Goal: Task Accomplishment & Management: Manage account settings

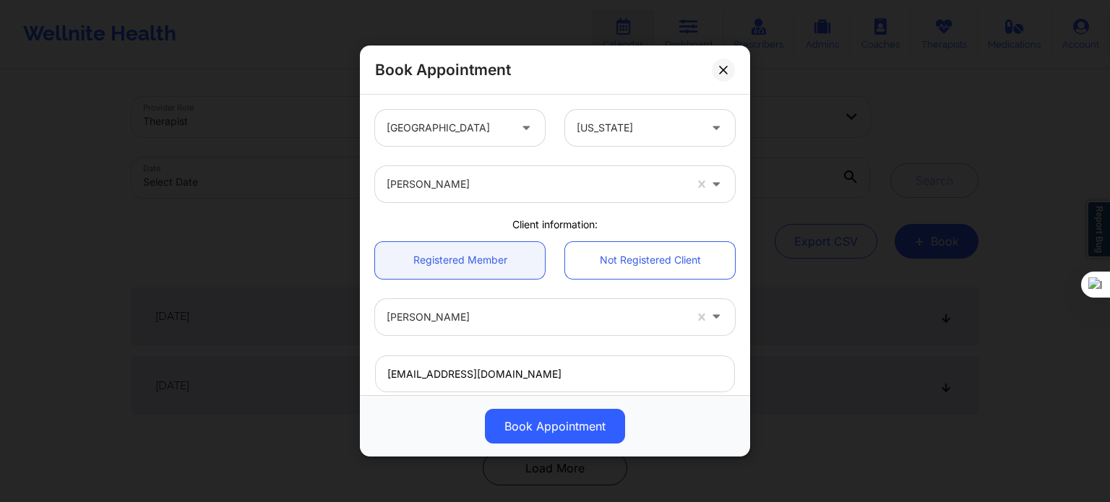
click at [637, 134] on div at bounding box center [638, 127] width 122 height 17
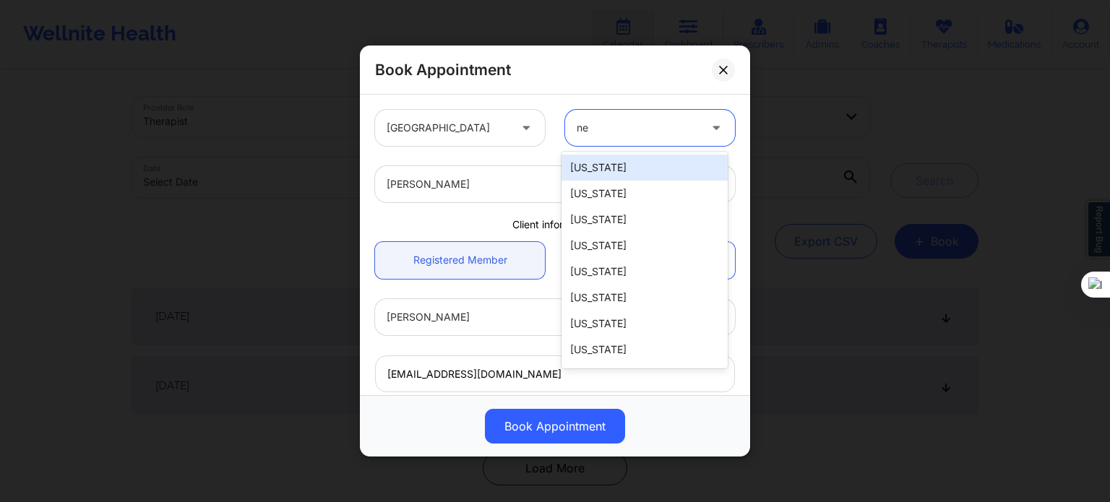
type input "new"
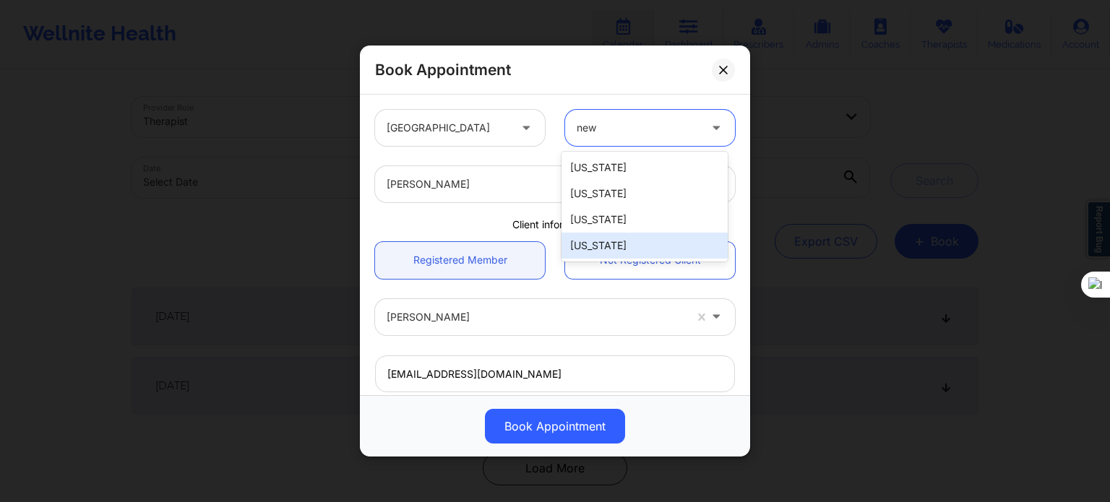
click at [613, 254] on div "[US_STATE]" at bounding box center [645, 246] width 166 height 26
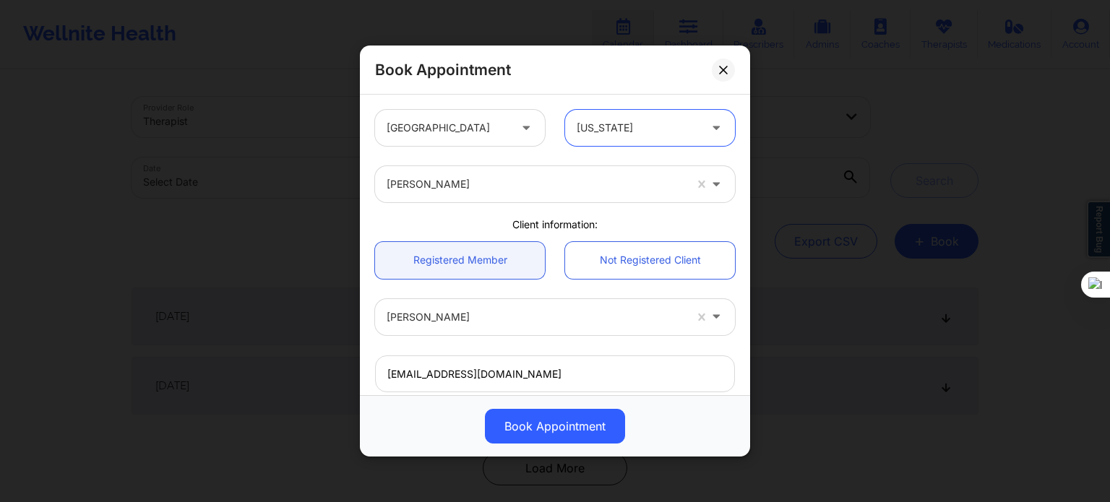
click at [481, 188] on div at bounding box center [536, 184] width 298 height 17
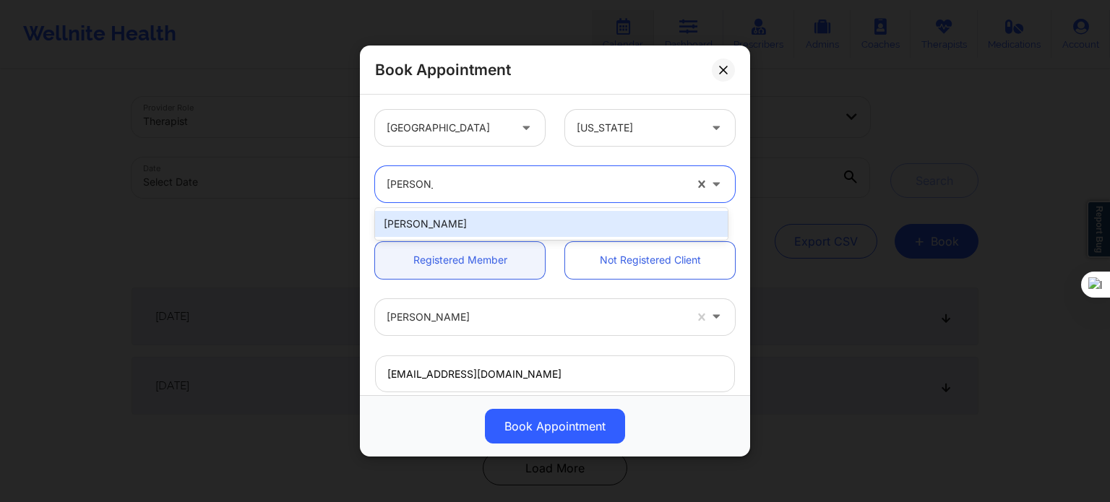
type input "stanley pe"
click at [476, 223] on div "[PERSON_NAME]" at bounding box center [551, 224] width 353 height 26
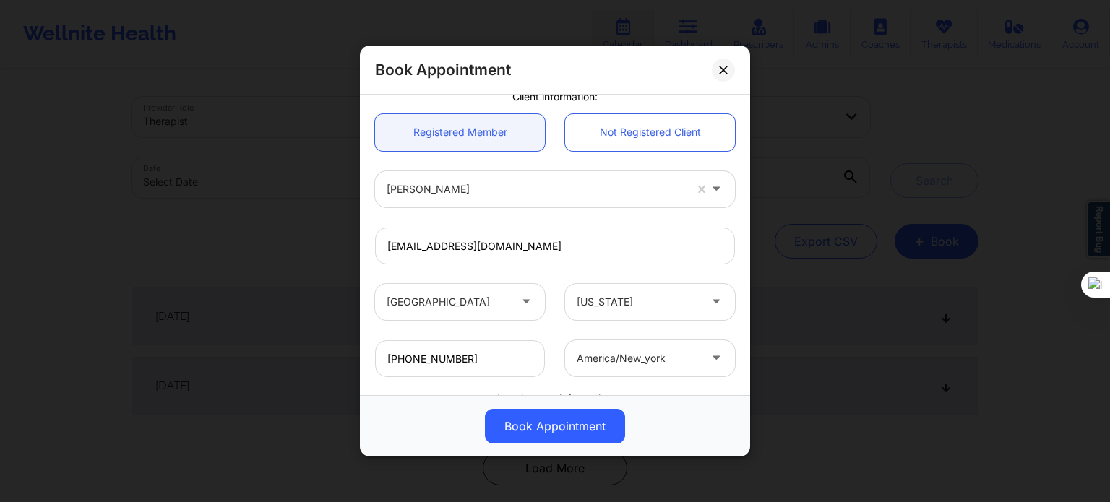
scroll to position [145, 0]
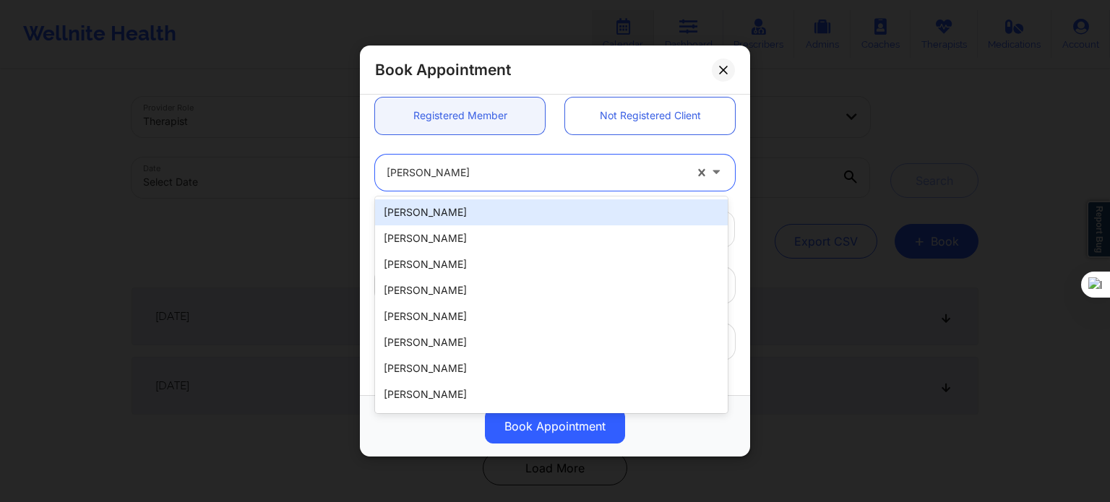
click at [494, 176] on div at bounding box center [536, 172] width 298 height 17
paste input "Lindsey Steer"
type input "Lindsey Steer"
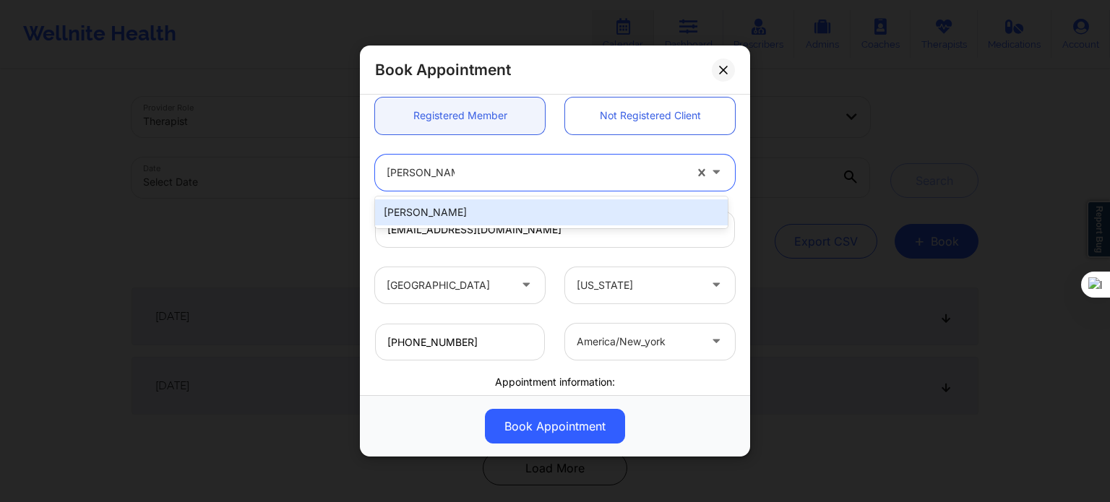
click at [466, 218] on div "Lindsey Steer" at bounding box center [551, 213] width 353 height 26
type input "lindseysteer@gmail.com"
type input "+1651-373-6607"
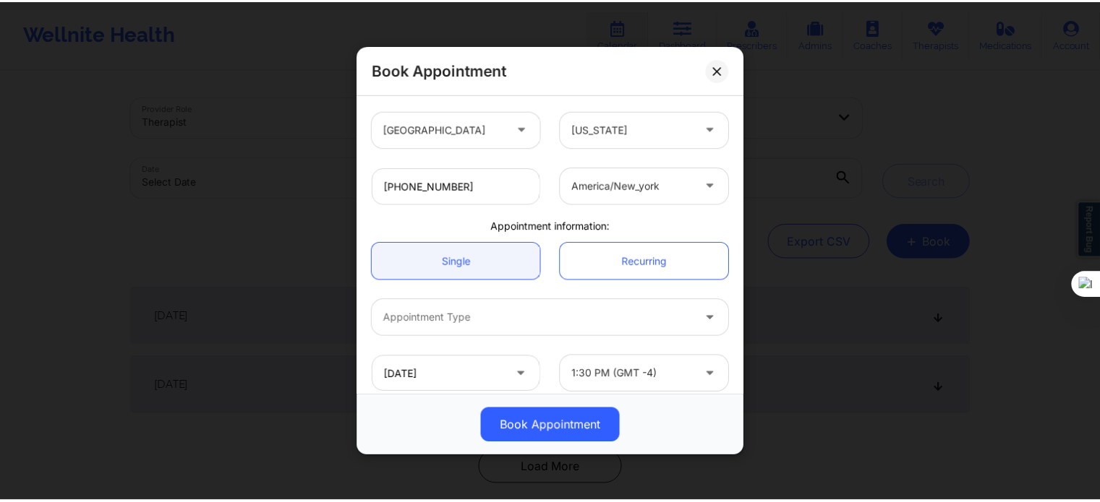
scroll to position [312, 0]
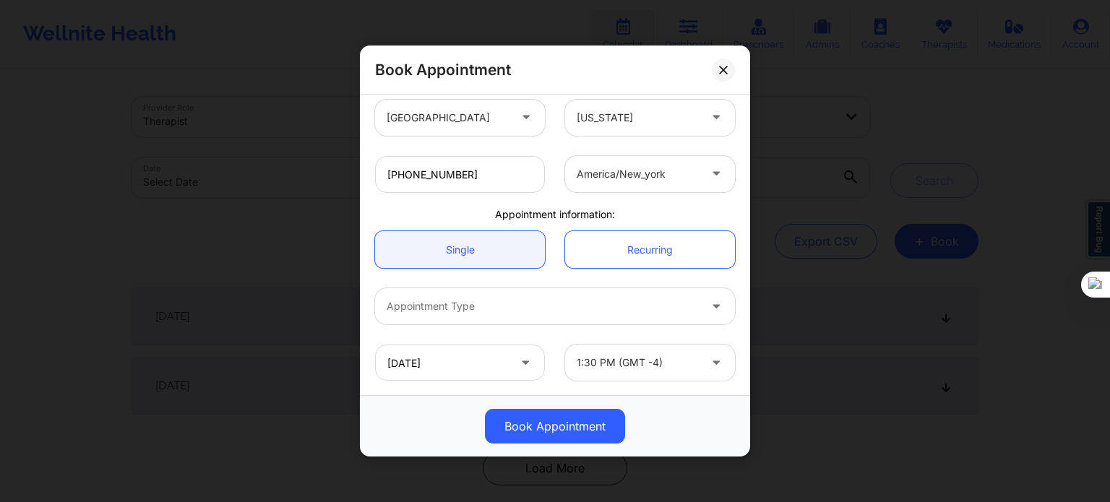
click at [526, 301] on div at bounding box center [543, 306] width 312 height 17
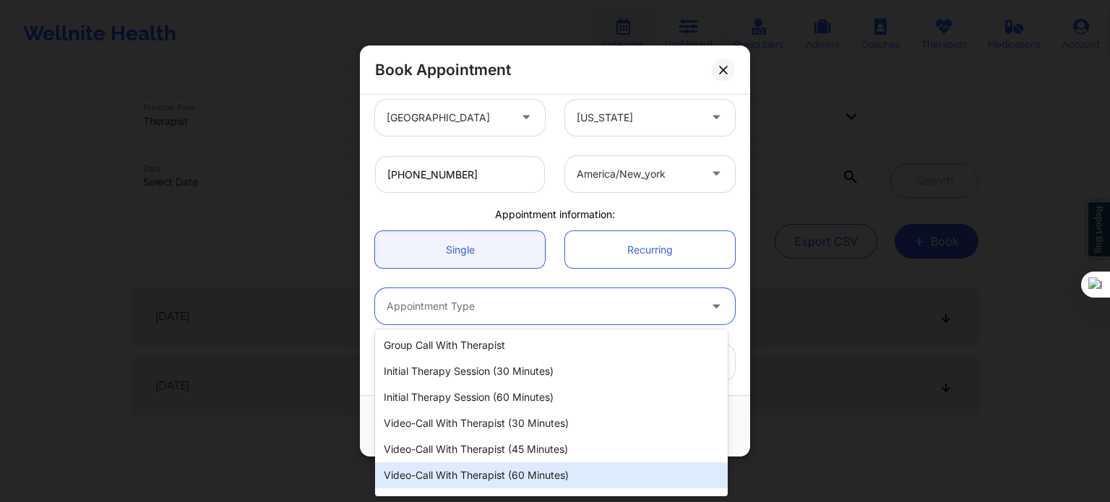
click at [515, 477] on div "Video-Call with Therapist (60 minutes)" at bounding box center [551, 476] width 353 height 26
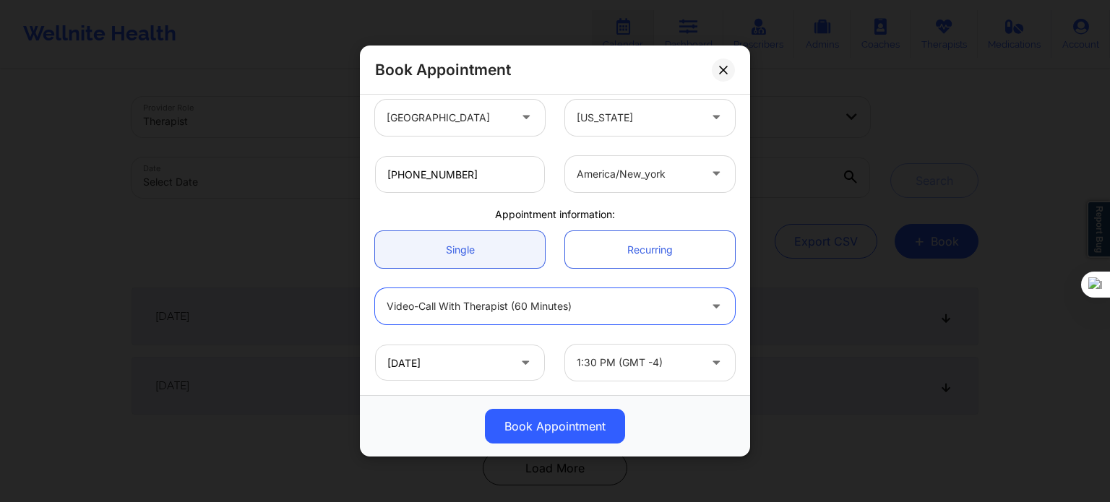
click at [528, 364] on icon at bounding box center [525, 360] width 14 height 12
click at [524, 361] on icon at bounding box center [525, 360] width 14 height 12
click at [523, 364] on icon at bounding box center [525, 360] width 14 height 12
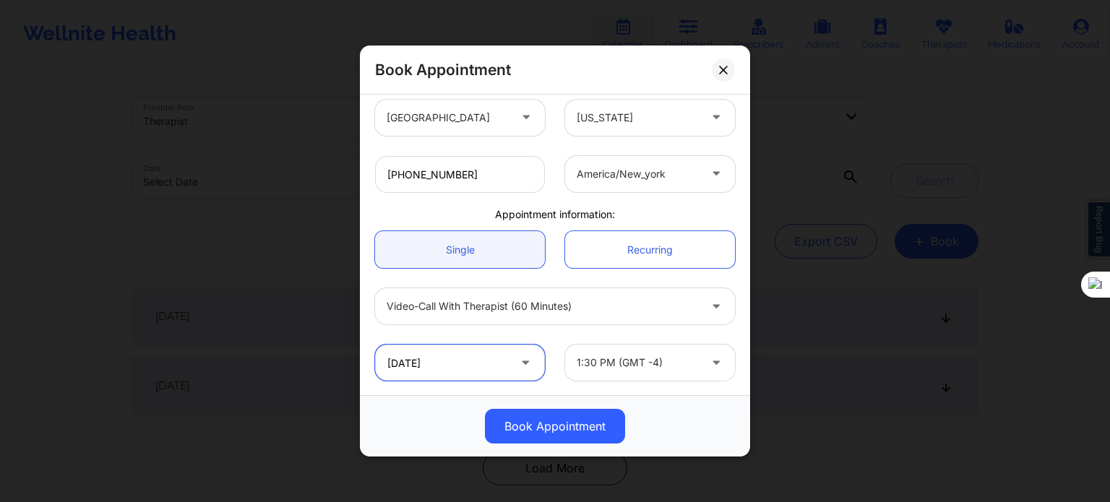
click at [484, 367] on input "09/26/2025" at bounding box center [460, 363] width 170 height 36
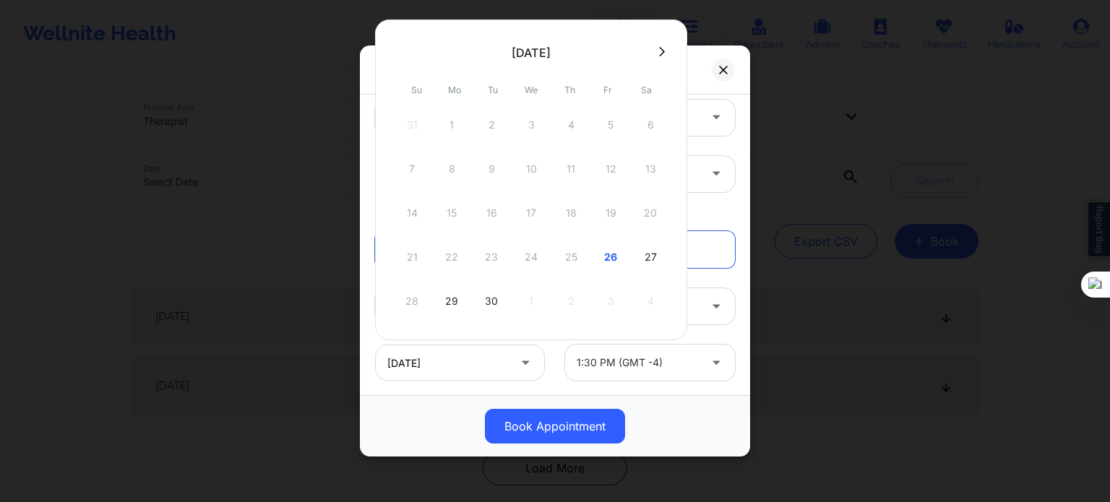
click at [458, 299] on div "29" at bounding box center [452, 301] width 36 height 40
type input "09/29/2025"
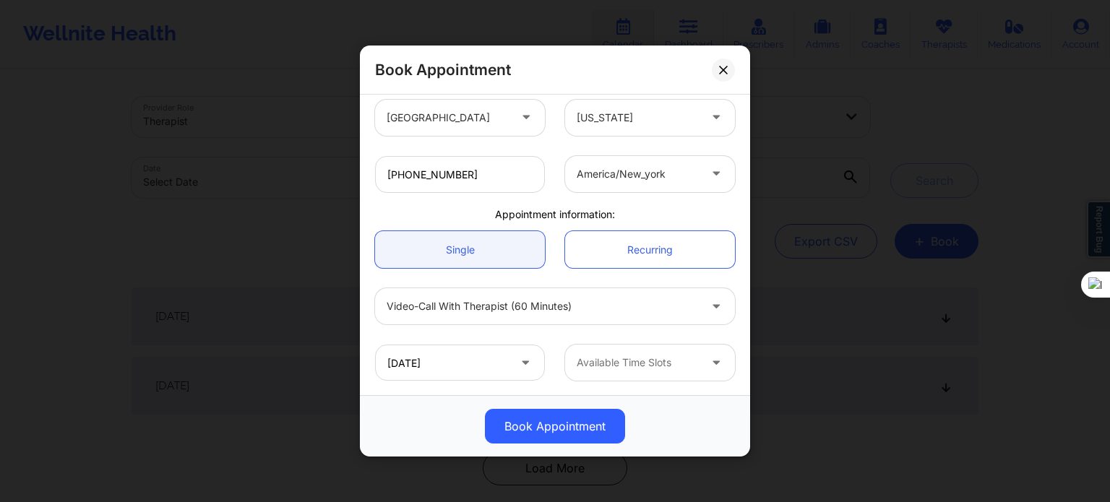
click at [619, 359] on div at bounding box center [638, 362] width 122 height 17
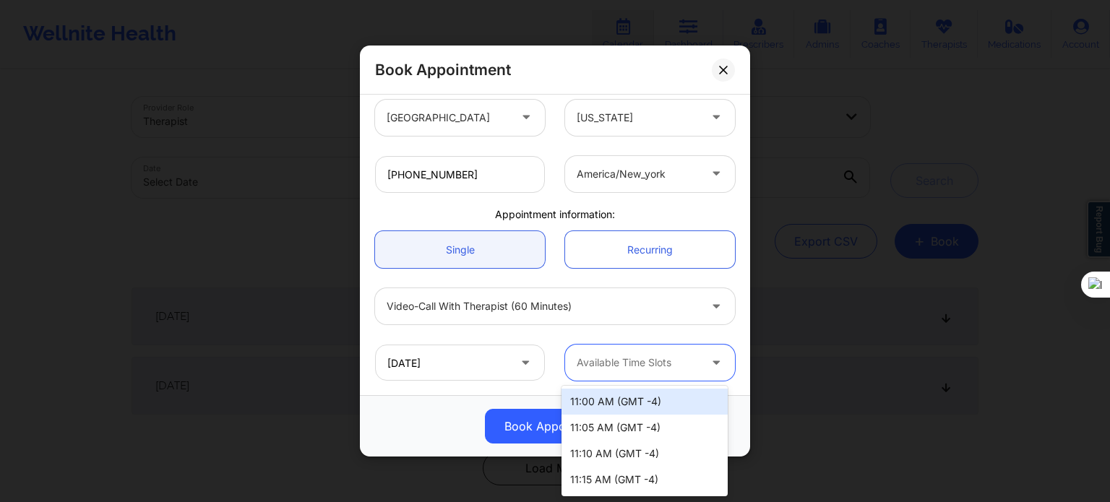
click at [627, 408] on div "11:00 AM (GMT -4)" at bounding box center [645, 402] width 166 height 26
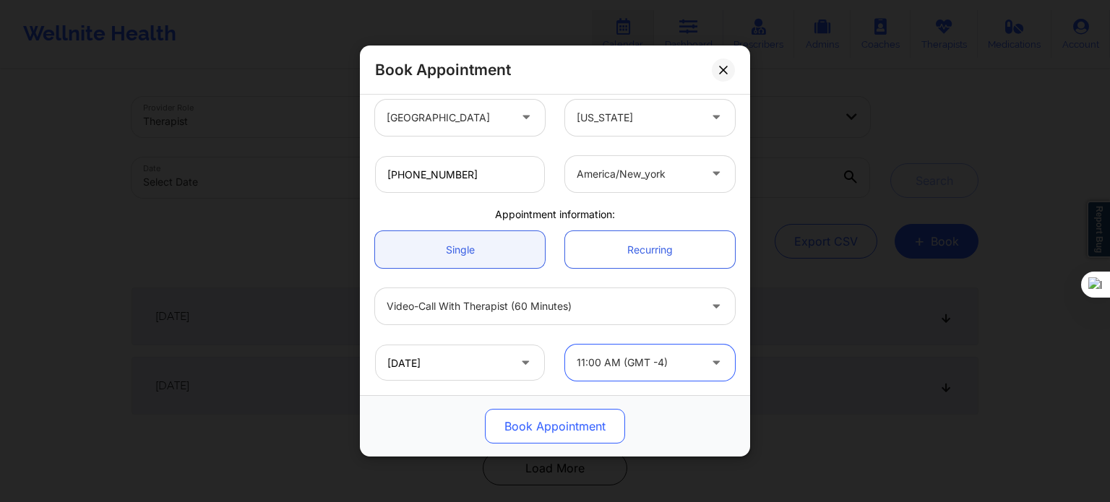
click at [539, 433] on button "Book Appointment" at bounding box center [555, 426] width 140 height 35
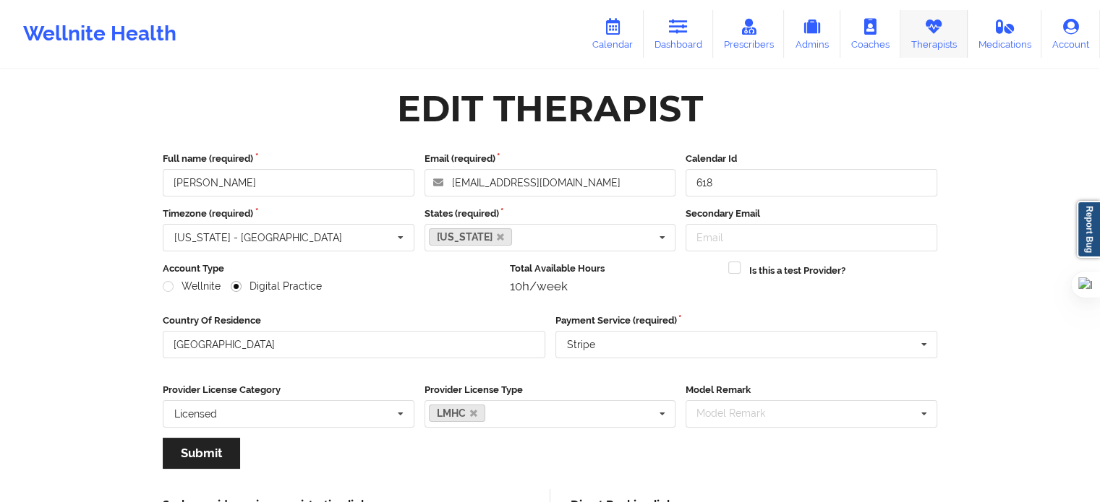
click at [933, 30] on icon at bounding box center [933, 27] width 19 height 16
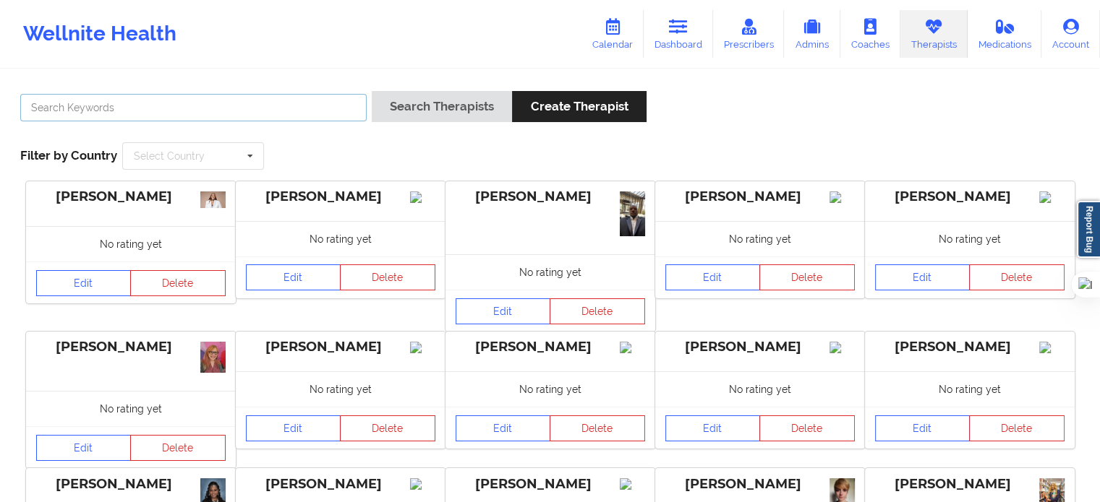
click at [284, 114] on input "text" at bounding box center [193, 107] width 346 height 27
type input "pearl"
click at [372, 91] on button "Search Therapists" at bounding box center [442, 106] width 140 height 31
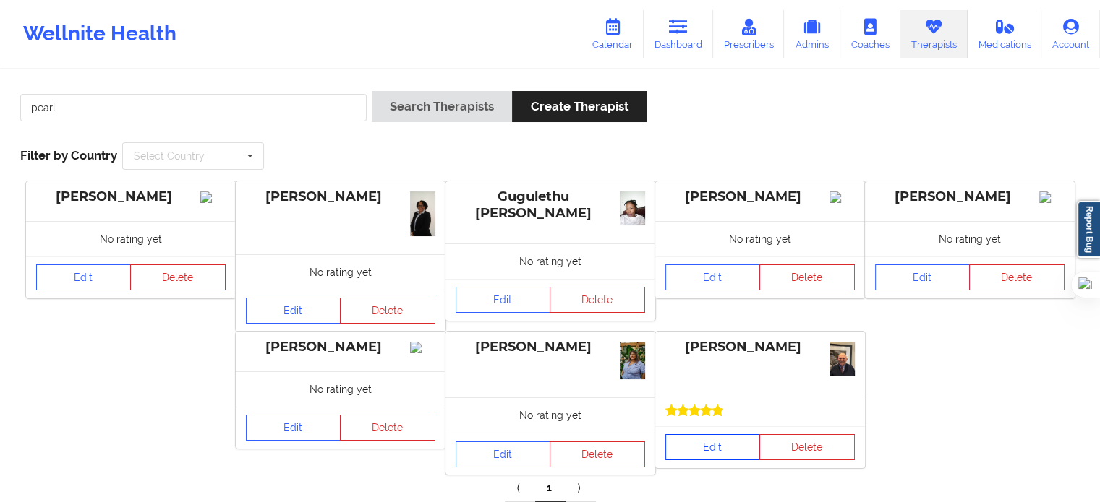
click at [737, 439] on link "Edit" at bounding box center [712, 447] width 95 height 26
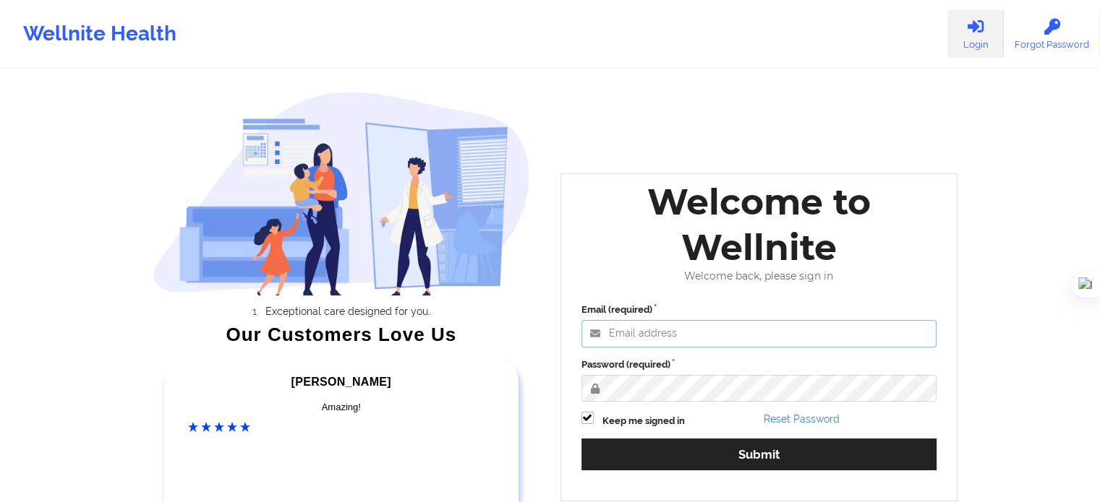
type input "[EMAIL_ADDRESS][DOMAIN_NAME]"
click at [653, 360] on label "Password (required)" at bounding box center [759, 365] width 356 height 14
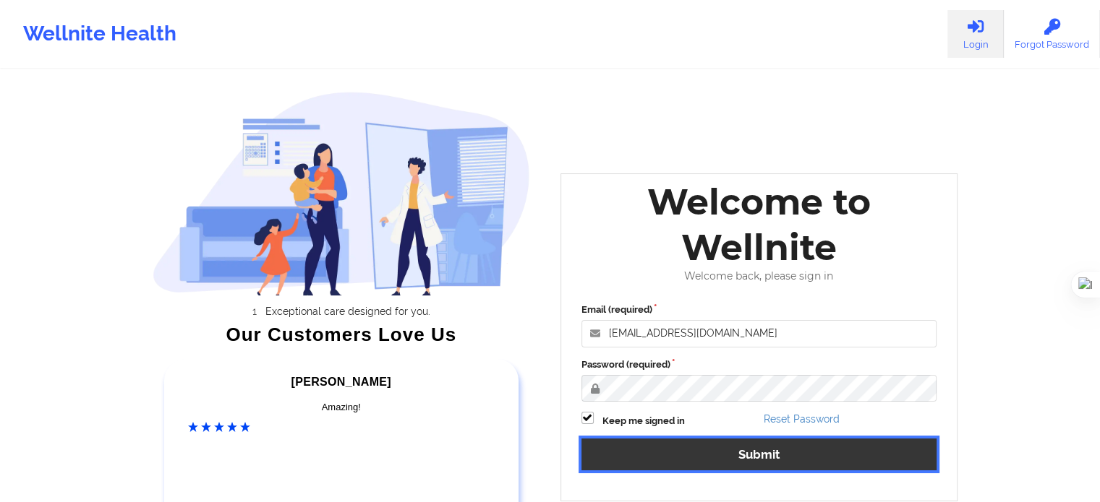
click at [688, 442] on button "Submit" at bounding box center [759, 454] width 356 height 31
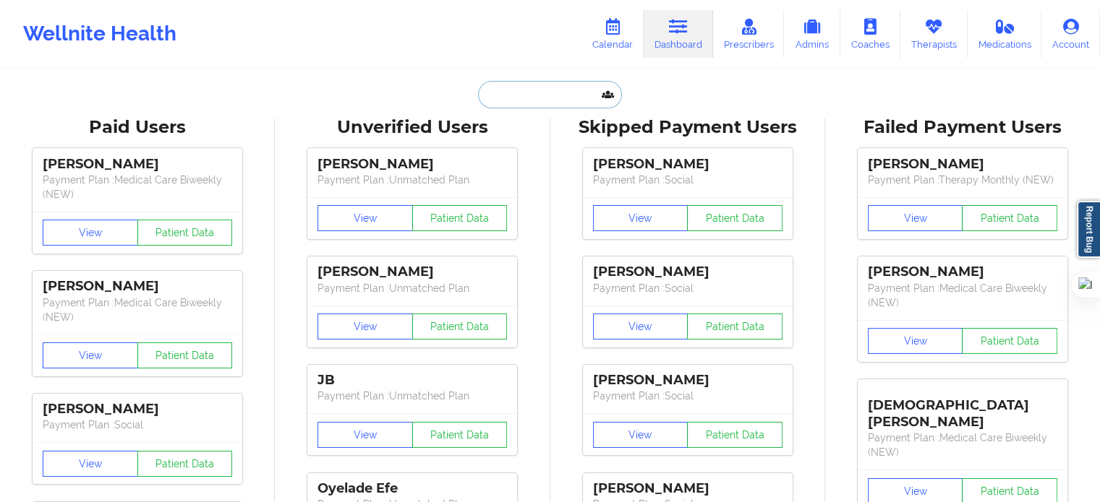
click at [533, 88] on input "text" at bounding box center [549, 94] width 143 height 27
click at [942, 25] on icon at bounding box center [933, 27] width 19 height 16
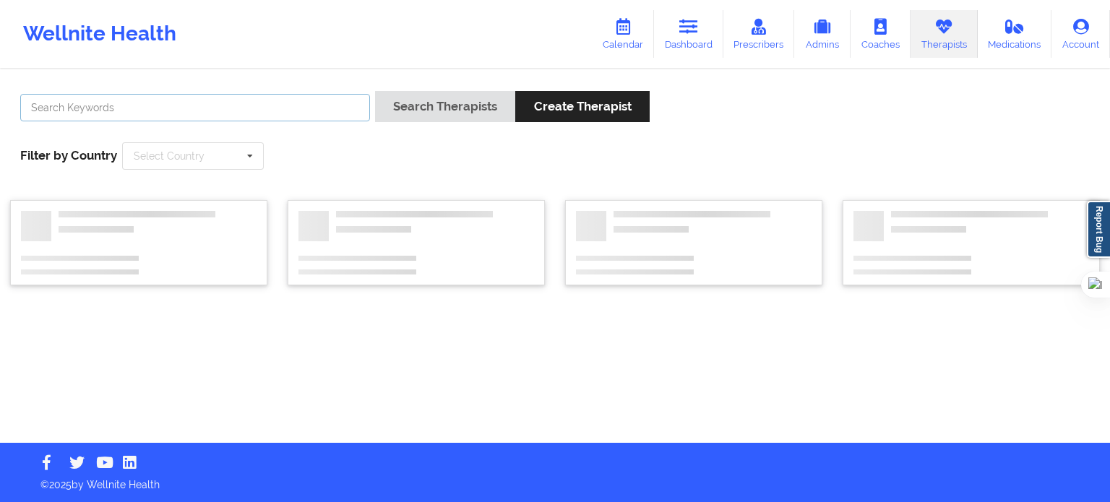
click at [332, 116] on input "text" at bounding box center [195, 107] width 350 height 27
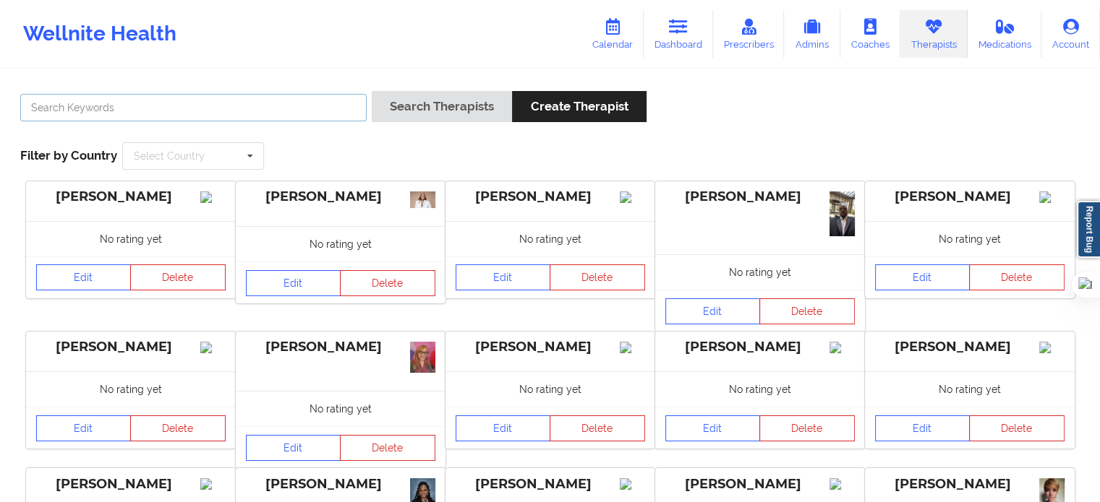
paste input "Mashonda Waddell"
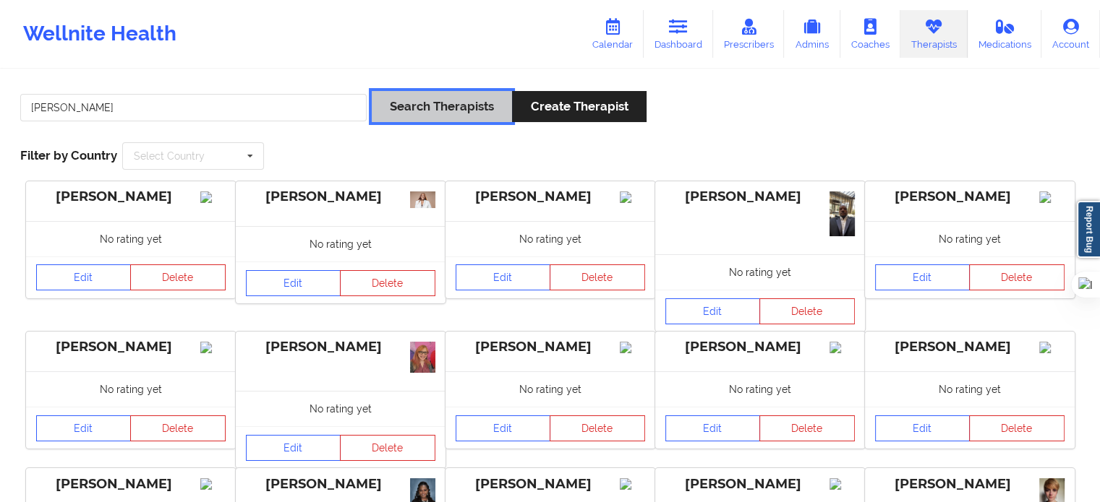
click at [489, 109] on button "Search Therapists" at bounding box center [442, 106] width 140 height 31
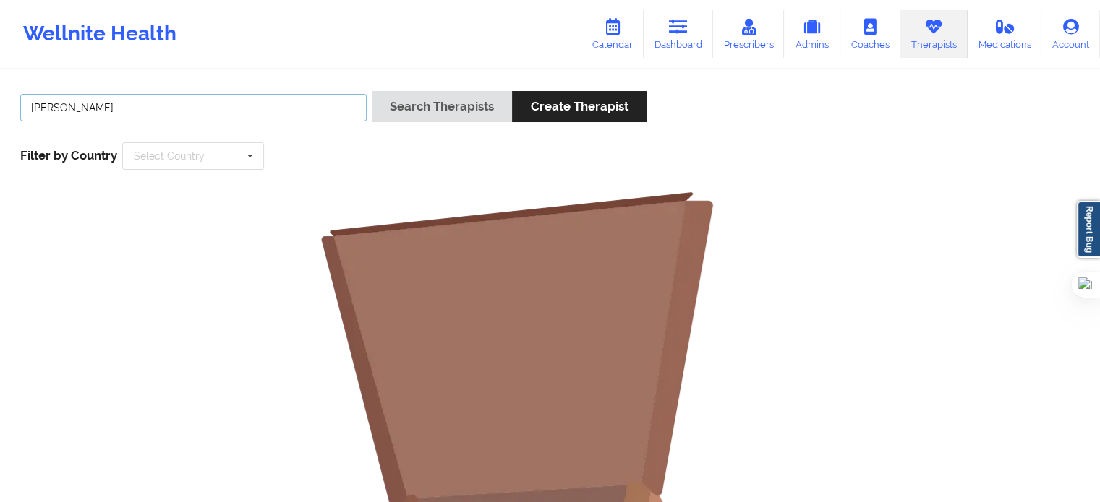
click at [87, 103] on input "Mashonda Waddell" at bounding box center [193, 107] width 346 height 27
drag, startPoint x: 87, startPoint y: 103, endPoint x: 191, endPoint y: 106, distance: 104.1
click at [191, 106] on input "Mashonda Waddell" at bounding box center [193, 107] width 346 height 27
type input "Mashonda"
click at [483, 89] on div "Mashonda Search Therapists Create Therapist Filter by Country Select Country Au…" at bounding box center [549, 130] width 1079 height 99
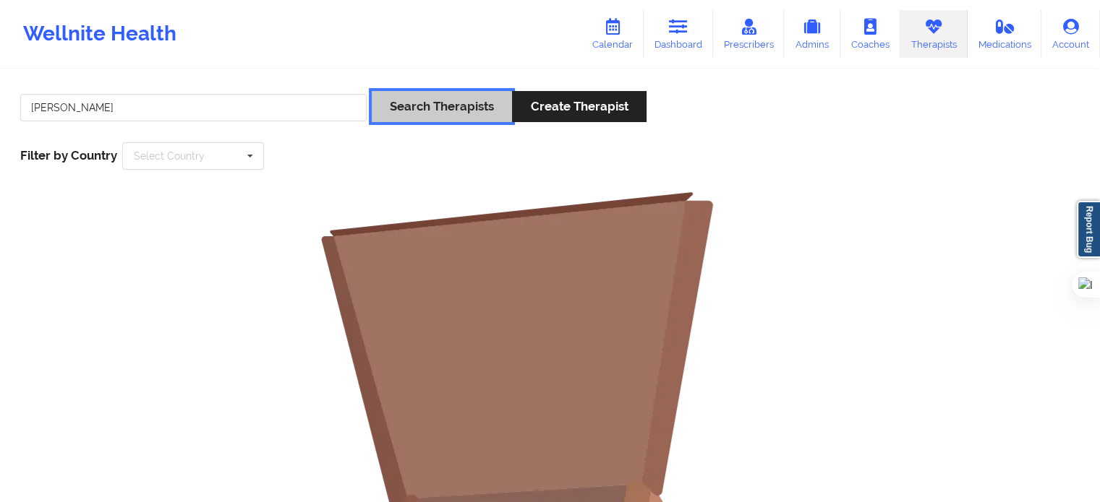
click at [470, 98] on button "Search Therapists" at bounding box center [442, 106] width 140 height 31
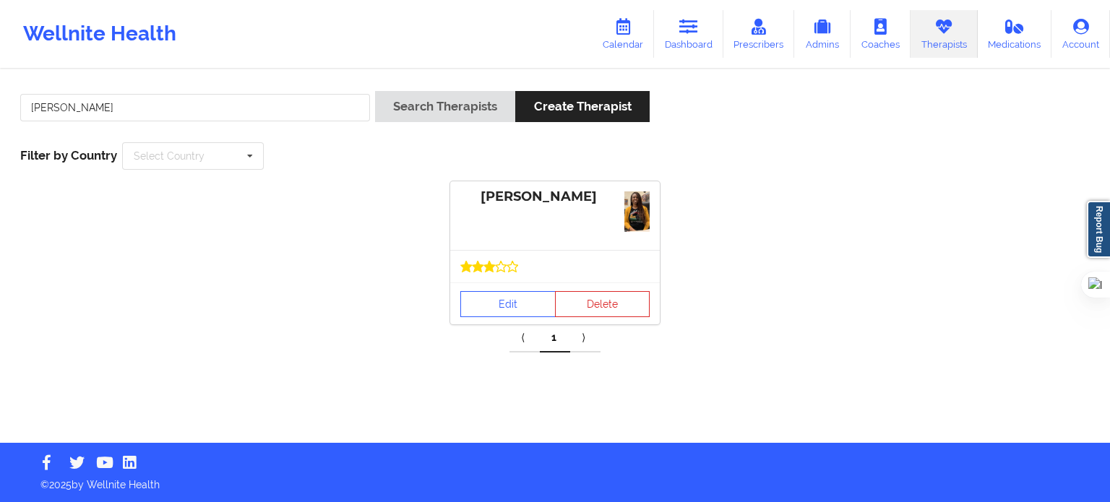
click at [513, 268] on icon at bounding box center [513, 267] width 12 height 12
click at [506, 297] on link "Edit" at bounding box center [507, 304] width 95 height 26
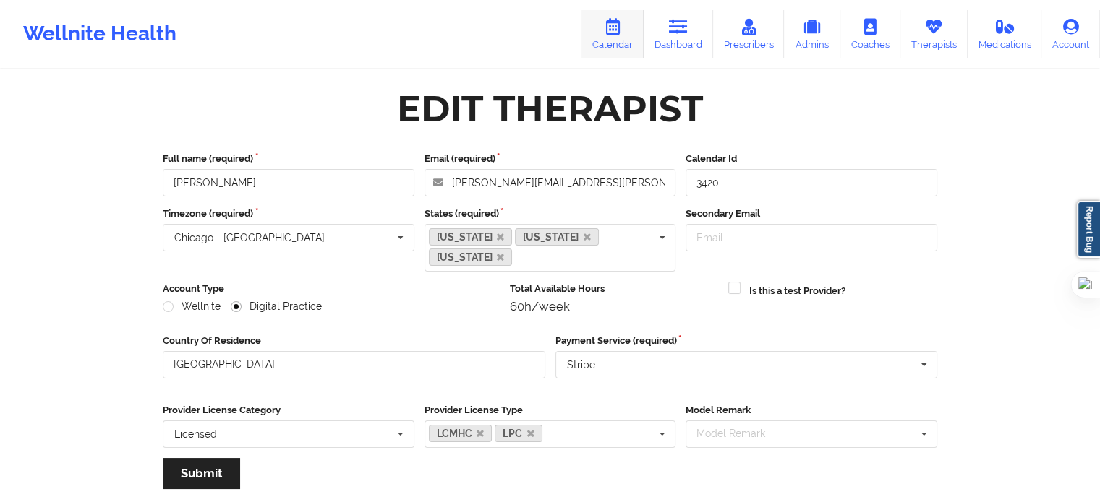
click at [601, 26] on link "Calendar" at bounding box center [612, 34] width 62 height 48
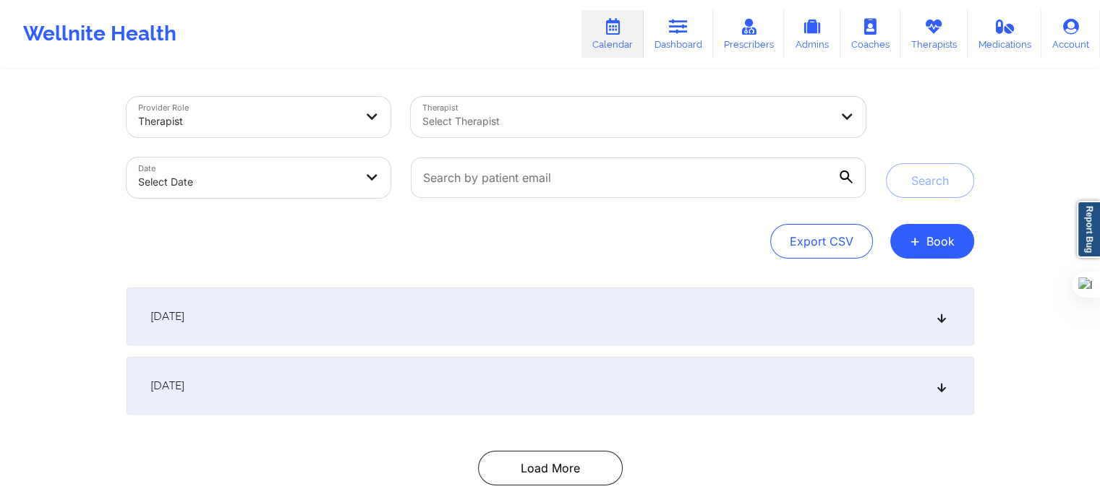
click at [505, 114] on div at bounding box center [625, 121] width 407 height 17
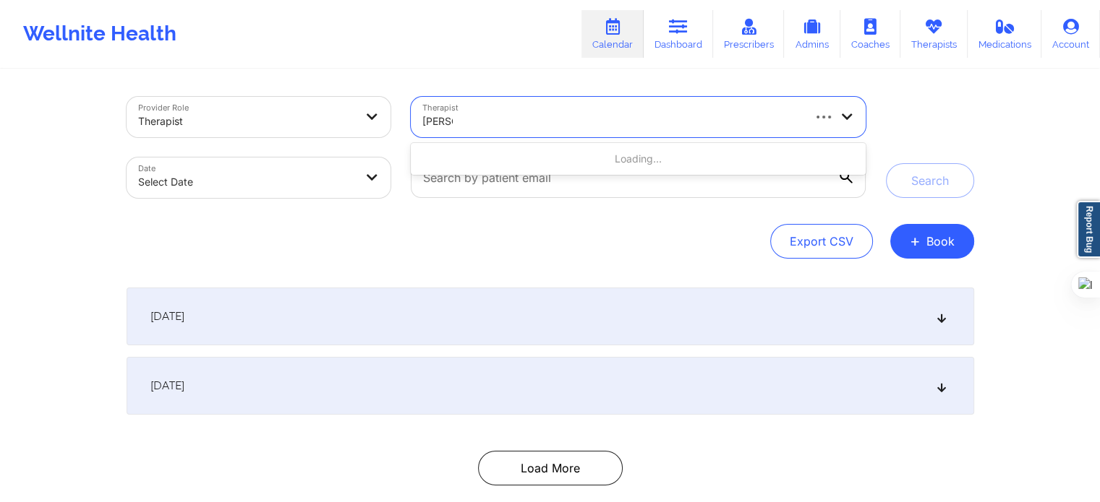
type input "nicole t"
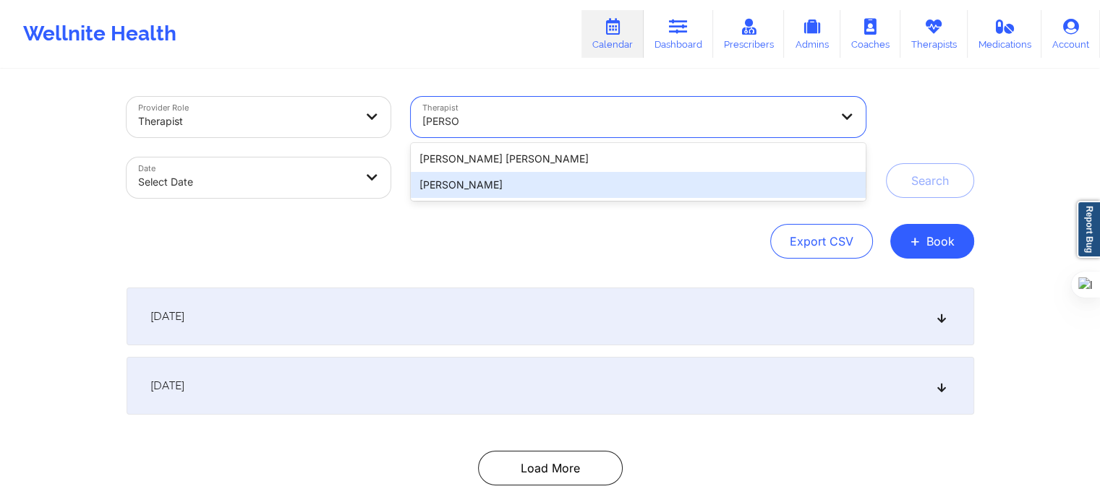
click at [500, 181] on div "Nicole Thweatt" at bounding box center [638, 185] width 454 height 26
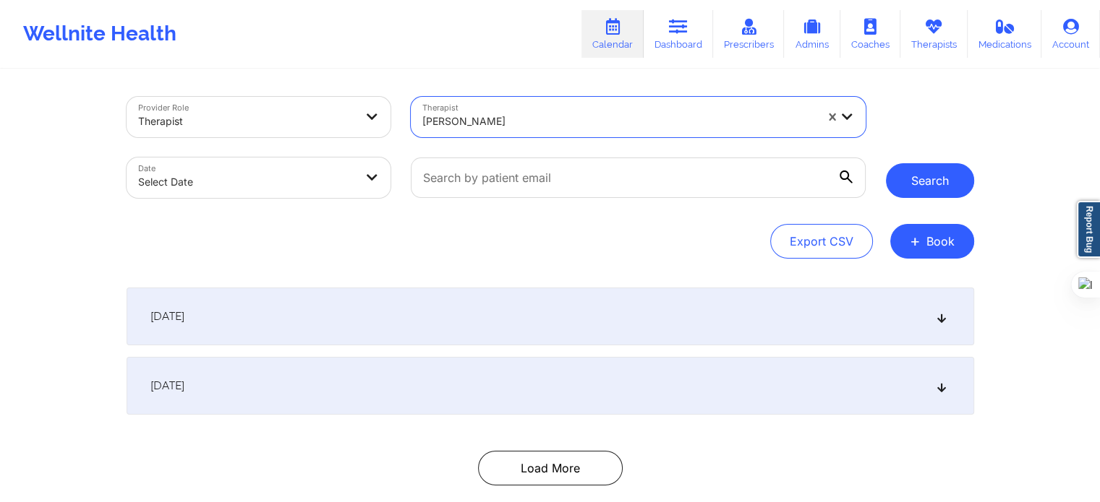
click at [927, 185] on button "Search" at bounding box center [930, 180] width 88 height 35
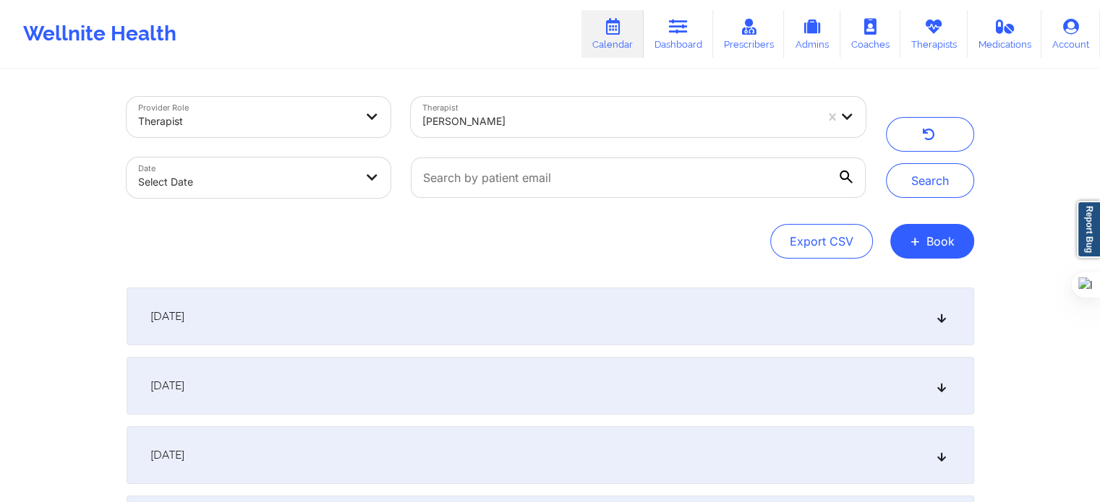
scroll to position [145, 0]
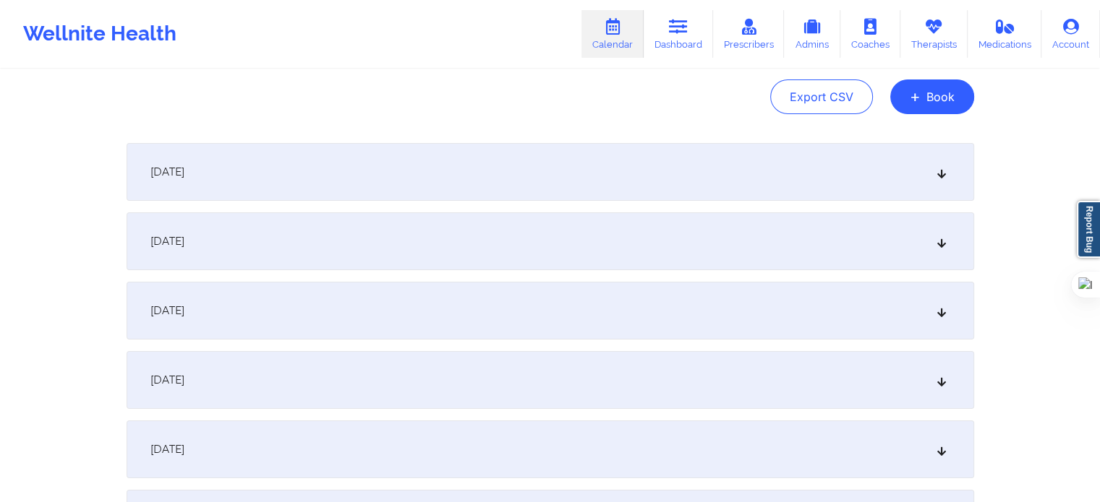
click at [385, 181] on div "September 26, 2025" at bounding box center [550, 172] width 847 height 58
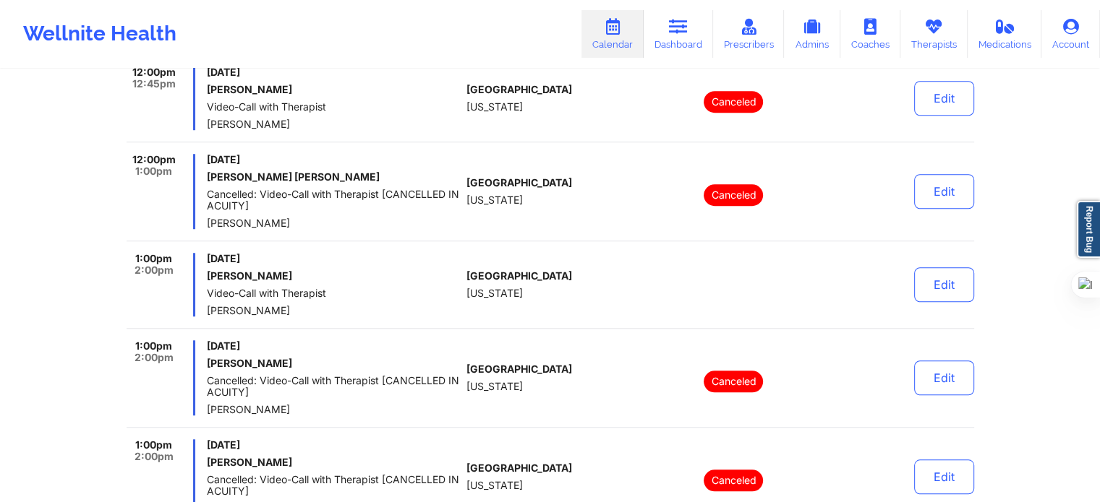
scroll to position [1157, 0]
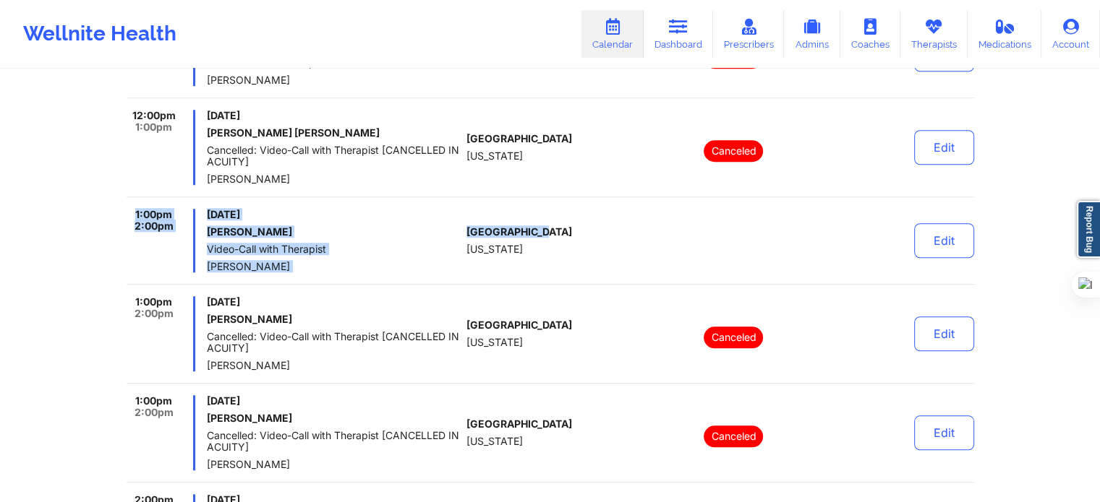
drag, startPoint x: 111, startPoint y: 202, endPoint x: 548, endPoint y: 277, distance: 443.6
click at [548, 277] on div "Provider Role Therapist Therapist Nicole Thweatt Date Select Date Search Export…" at bounding box center [550, 342] width 1100 height 2999
click at [570, 254] on div "United States Florida" at bounding box center [546, 241] width 160 height 64
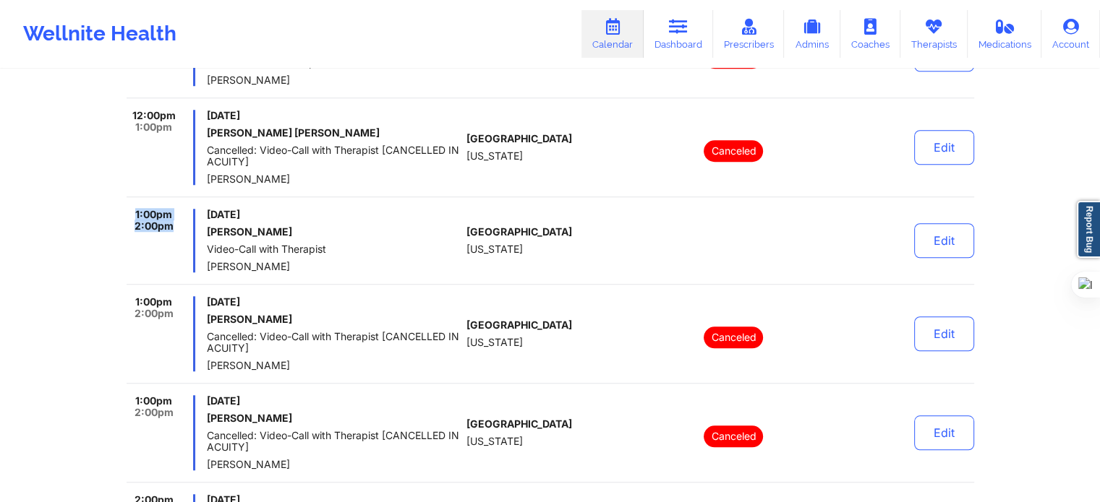
drag, startPoint x: 131, startPoint y: 212, endPoint x: 189, endPoint y: 228, distance: 60.0
click at [189, 228] on div "1:00pm 2:00pm" at bounding box center [161, 241] width 69 height 64
click at [168, 228] on span "2:00pm" at bounding box center [153, 226] width 39 height 12
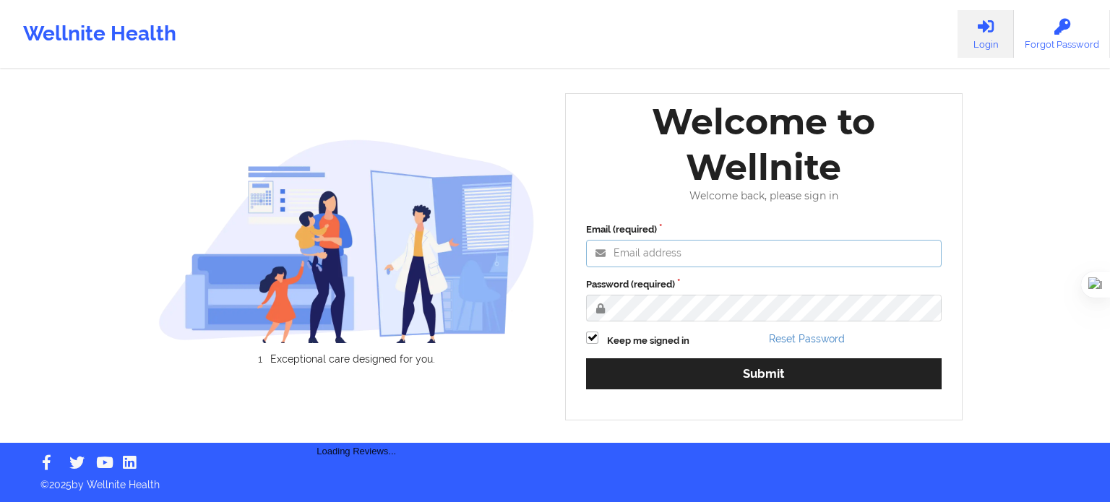
type input "[EMAIL_ADDRESS][DOMAIN_NAME]"
click at [704, 393] on div "Email (required) wajeeha@wellnite.com Password (required) Keep me signed in Res…" at bounding box center [764, 312] width 376 height 198
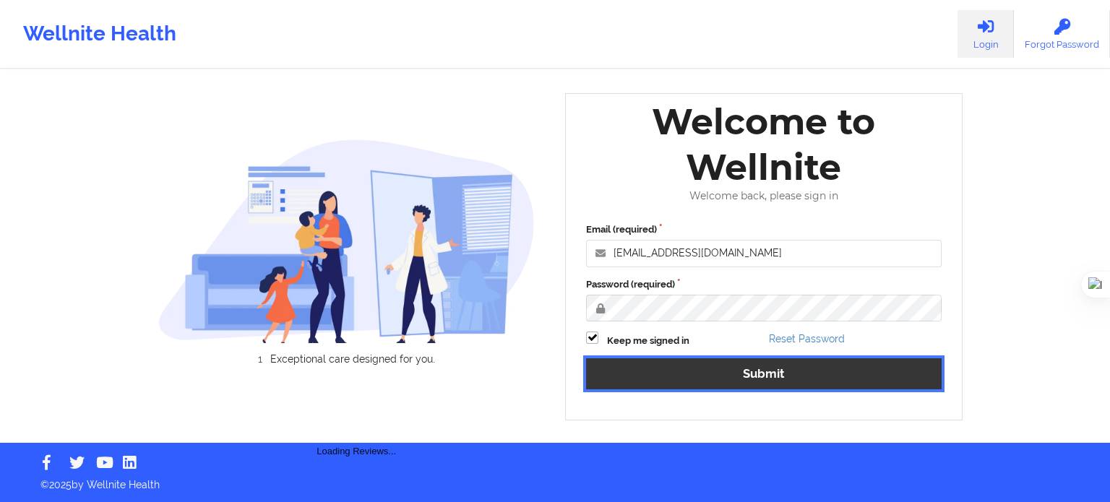
click at [708, 379] on button "Submit" at bounding box center [764, 374] width 356 height 31
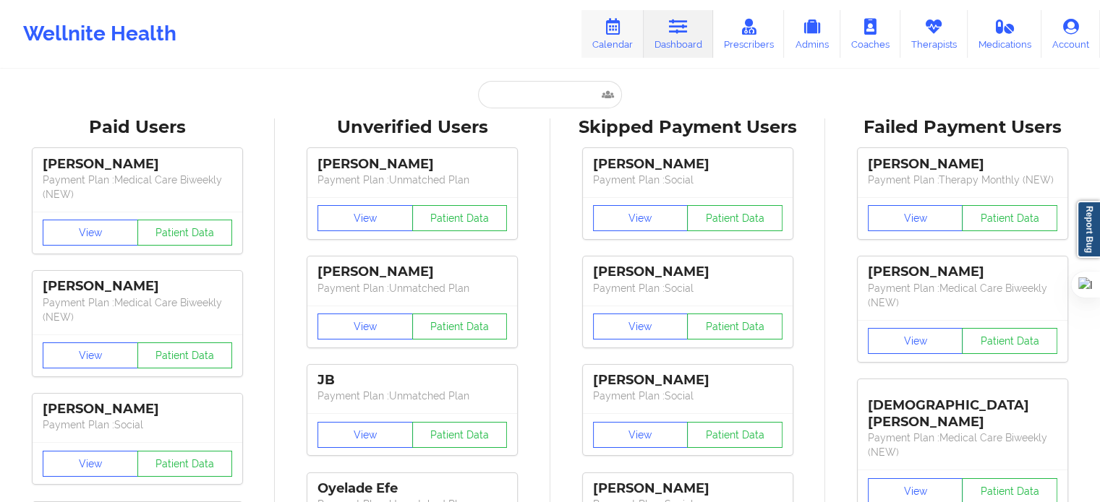
click at [625, 36] on link "Calendar" at bounding box center [612, 34] width 62 height 48
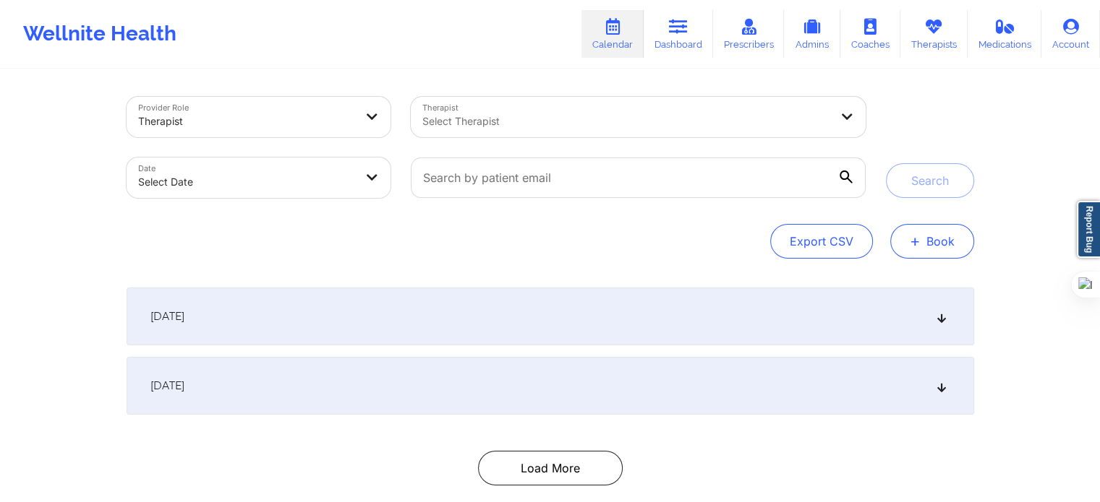
click at [931, 247] on button "+ Book" at bounding box center [932, 241] width 84 height 35
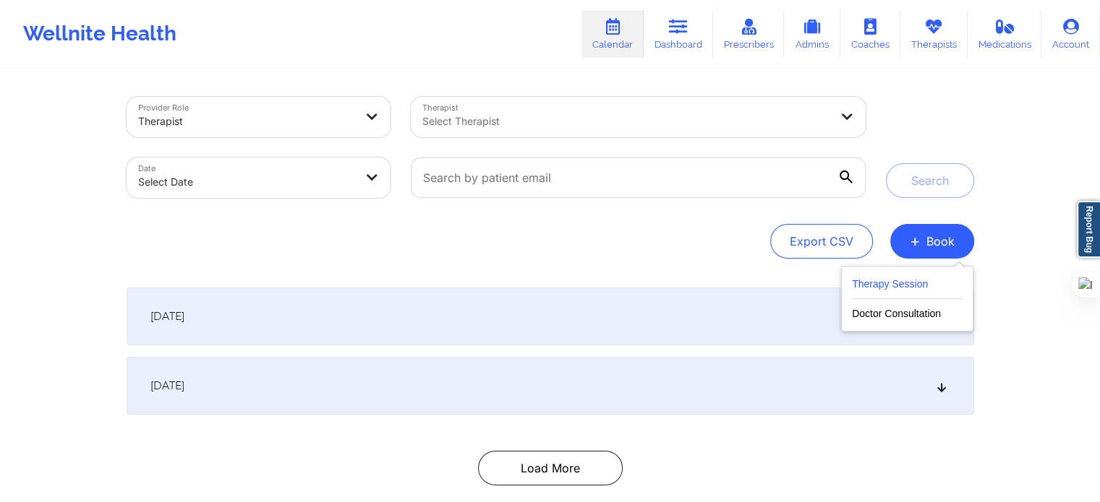
click at [857, 280] on button "Therapy Session" at bounding box center [907, 287] width 111 height 24
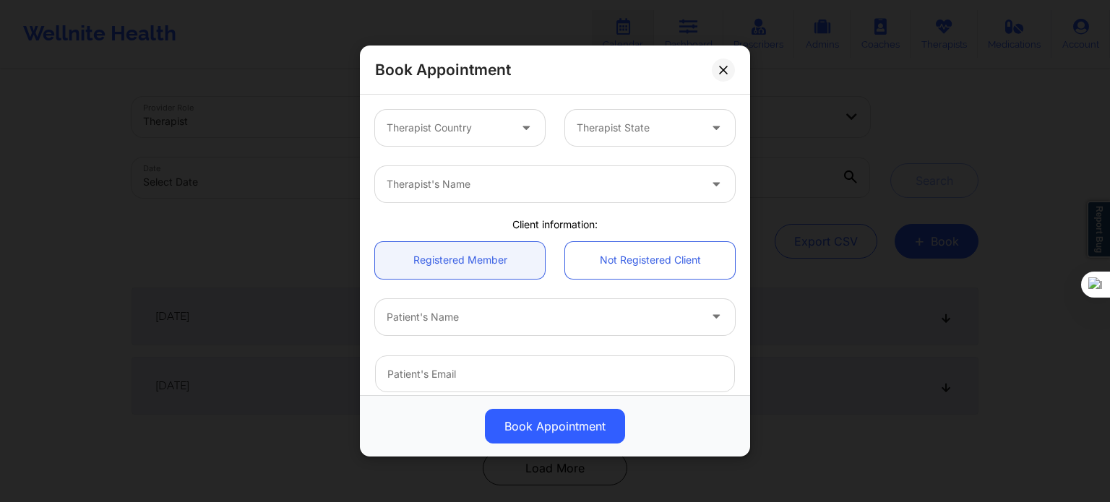
click at [441, 129] on div at bounding box center [448, 127] width 122 height 17
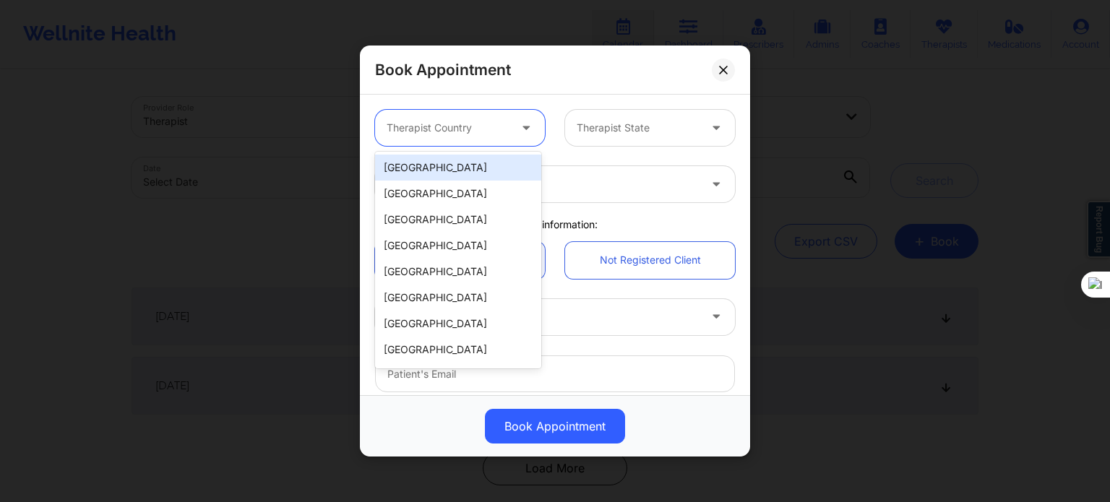
click at [440, 163] on div "[GEOGRAPHIC_DATA]" at bounding box center [458, 168] width 166 height 26
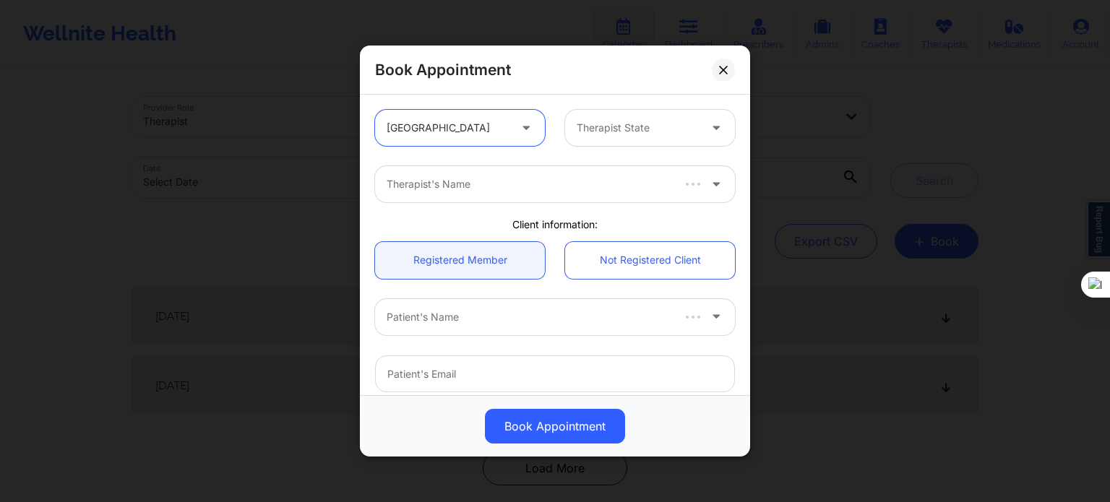
click at [618, 124] on div at bounding box center [638, 127] width 122 height 17
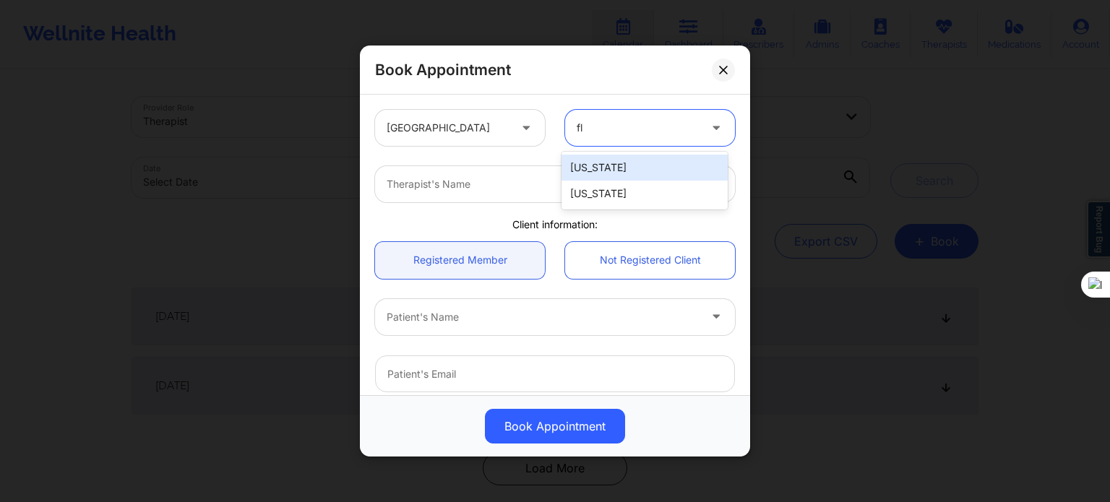
type input "flo"
click at [610, 174] on div "Therapist's Name" at bounding box center [537, 184] width 325 height 36
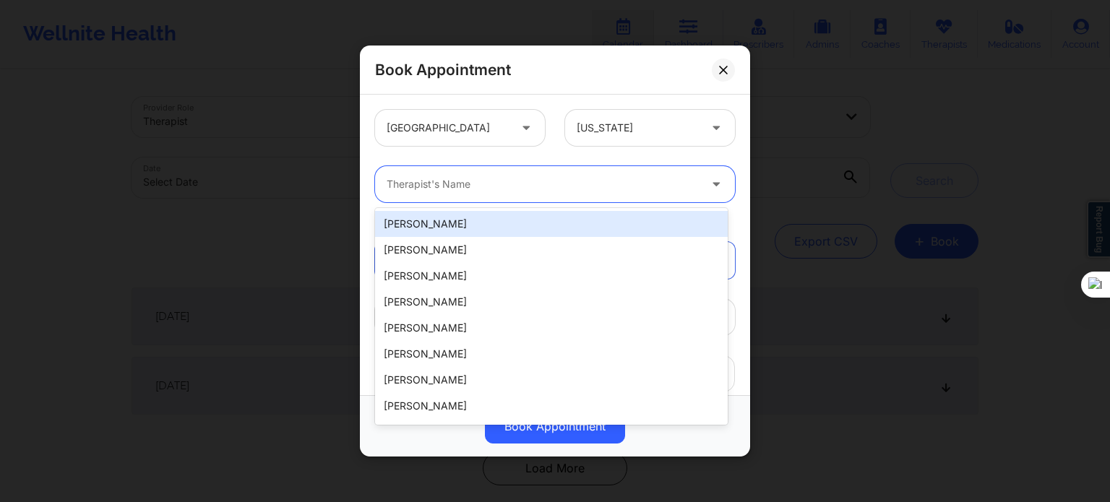
paste input "Mashonda Waddell"
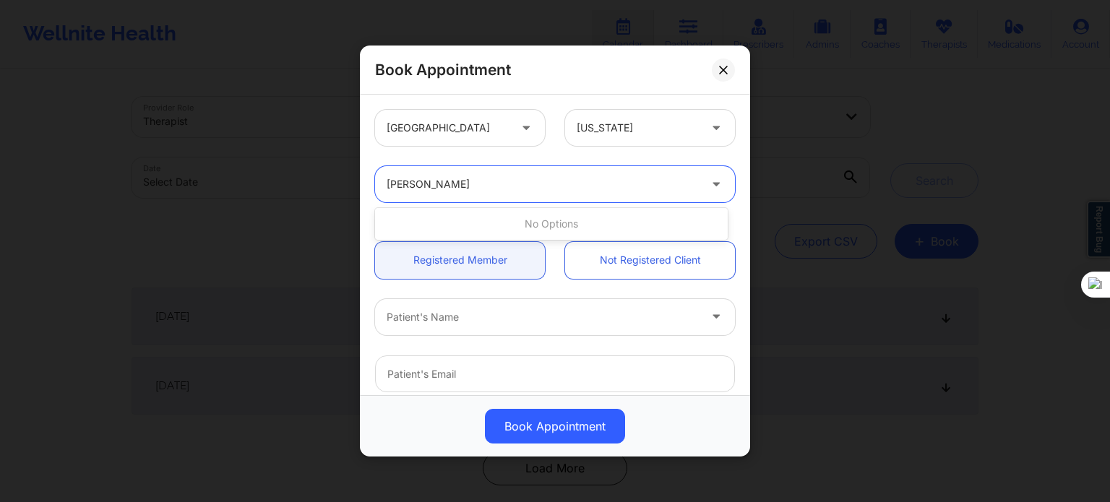
type input "Mashonda Waddell"
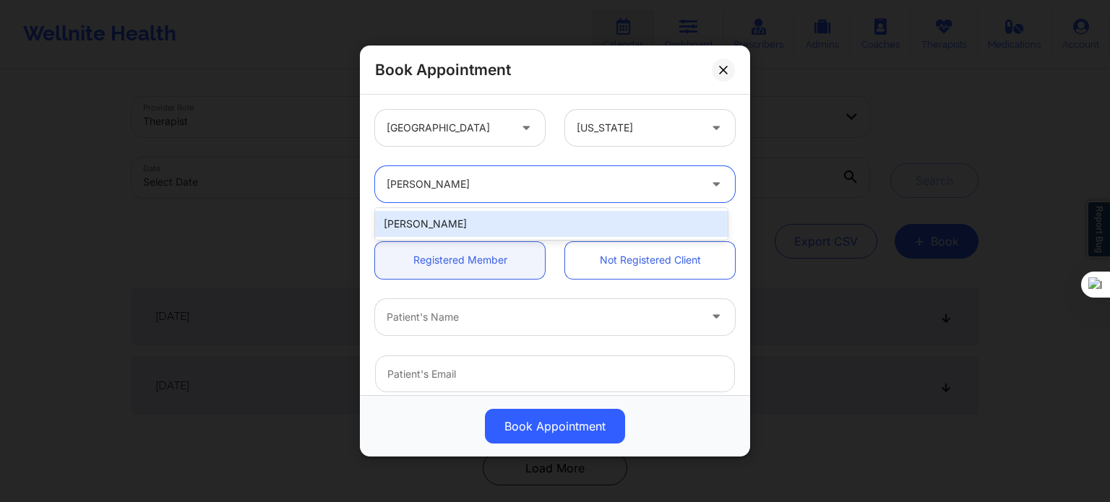
click at [538, 225] on div "Mashonda Waddell" at bounding box center [551, 224] width 353 height 26
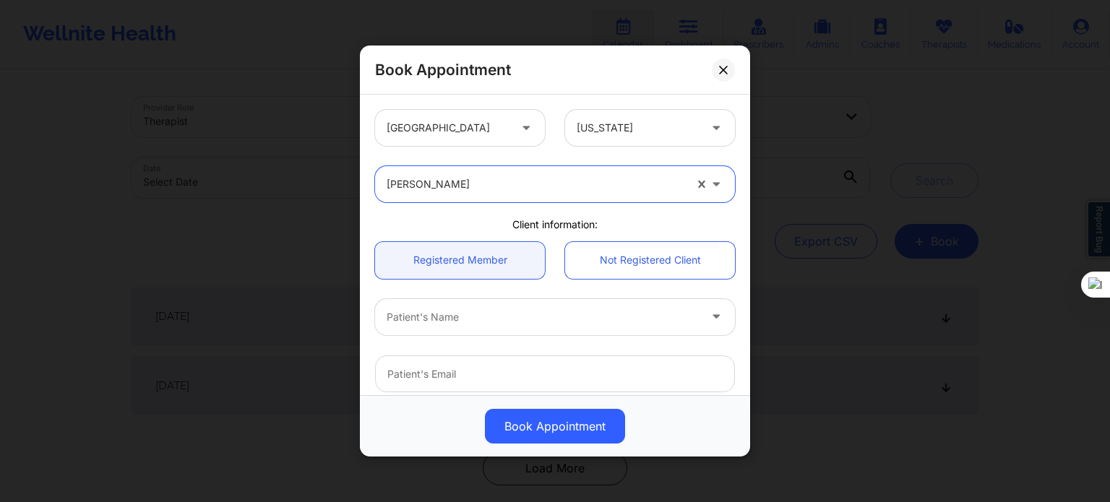
click at [473, 326] on div "Patient's Name" at bounding box center [537, 317] width 325 height 36
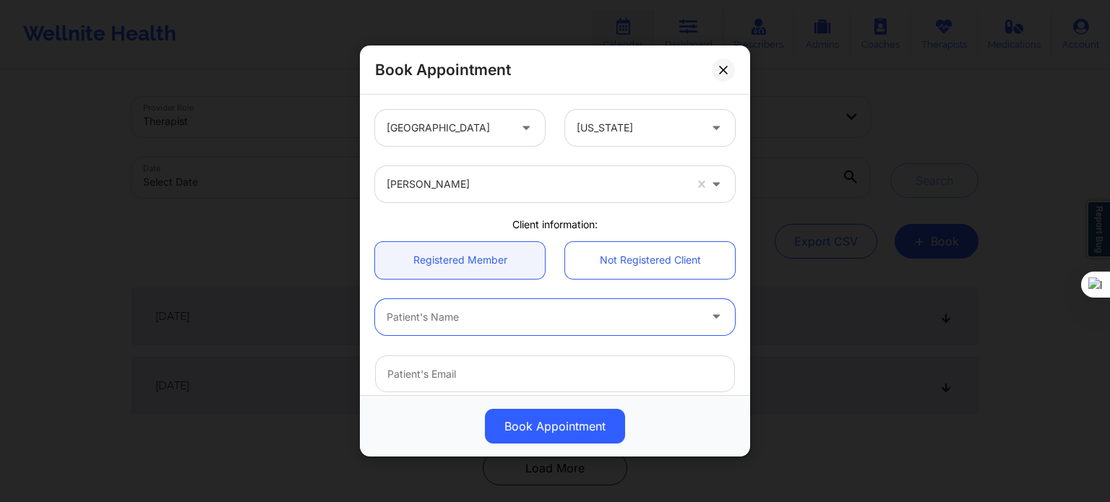
paste input "Candace George"
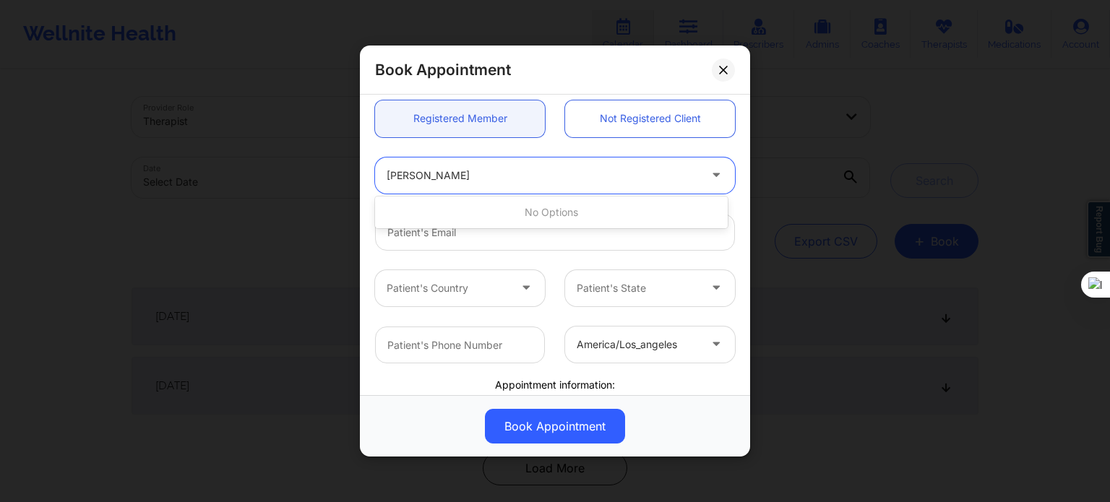
scroll to position [145, 0]
drag, startPoint x: 437, startPoint y: 170, endPoint x: 526, endPoint y: 184, distance: 90.1
click at [526, 184] on div "Candace George" at bounding box center [537, 173] width 325 height 36
type input "Candace"
click at [448, 175] on div at bounding box center [543, 172] width 312 height 17
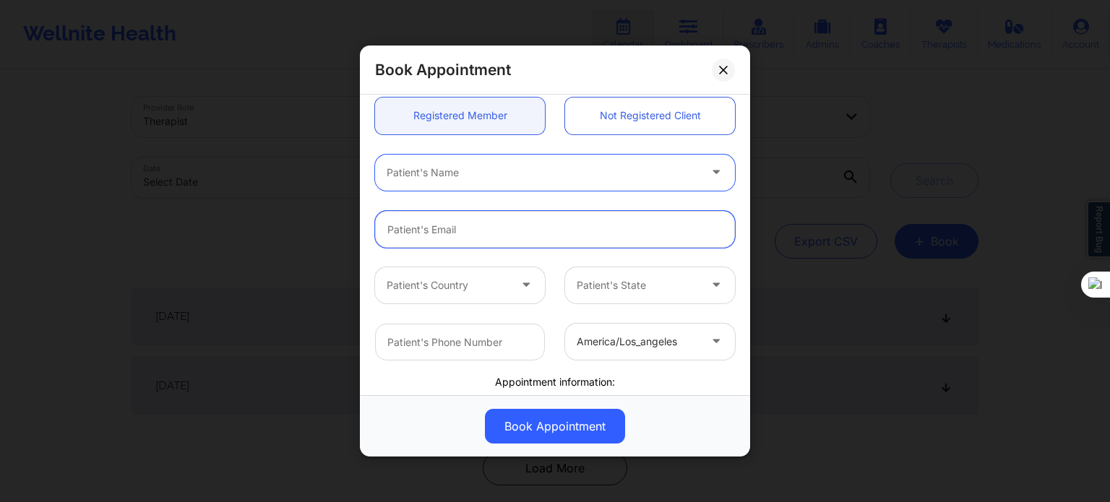
click at [455, 226] on input "email" at bounding box center [555, 229] width 360 height 37
paste input "candacegeorge87@gmail.com"
type input "candacegeorge87@gmail.com"
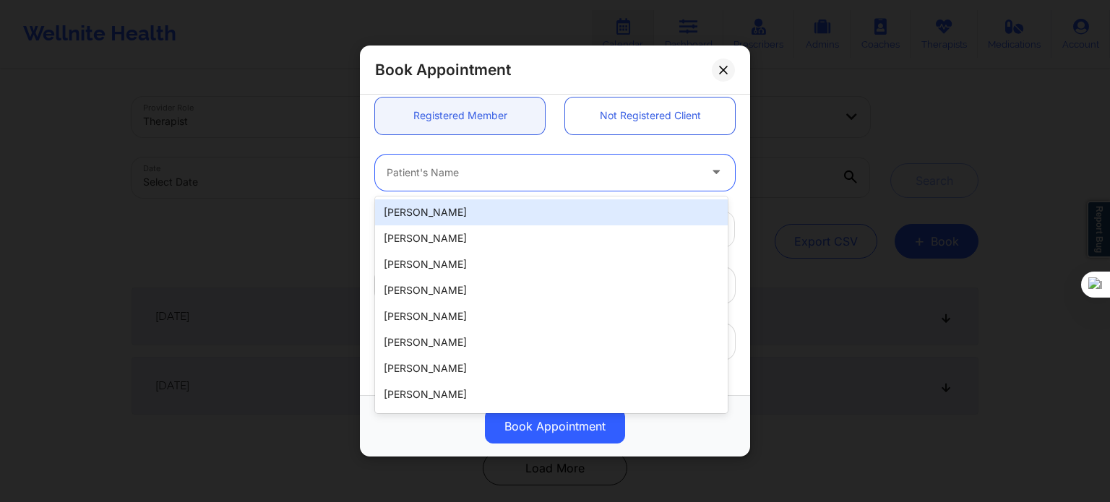
click at [492, 176] on div at bounding box center [543, 172] width 312 height 17
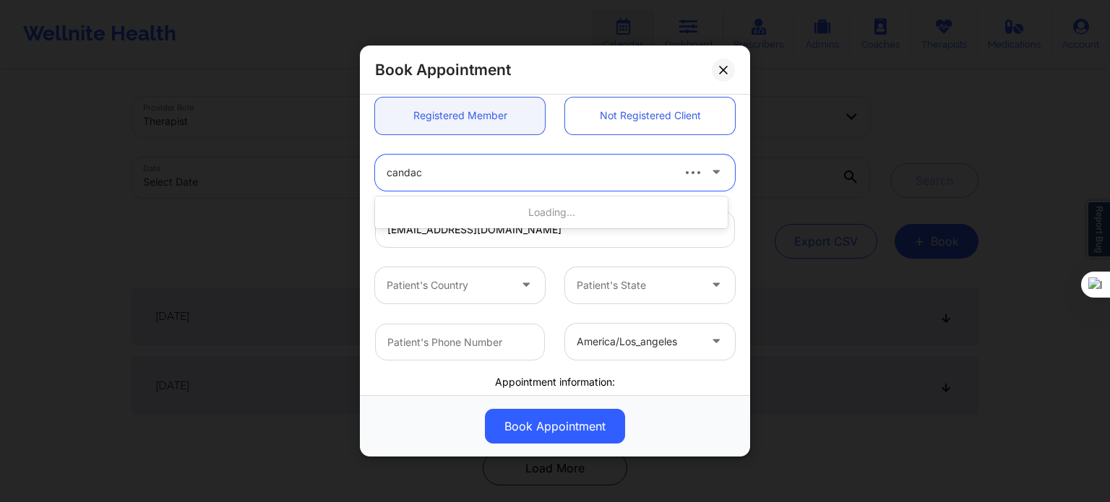
type input "candace"
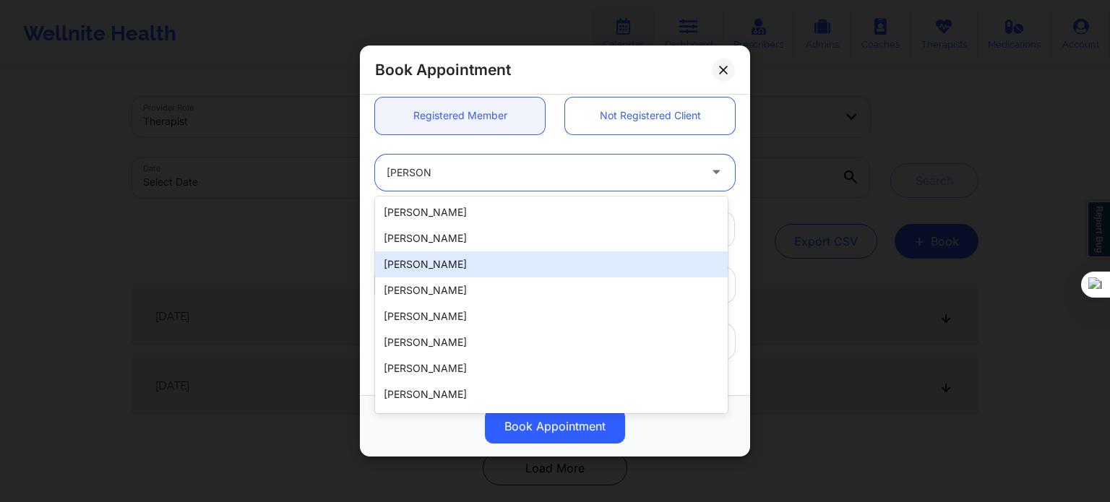
click at [459, 261] on div "Candace George" at bounding box center [551, 265] width 353 height 26
type input "+1386-627-1688"
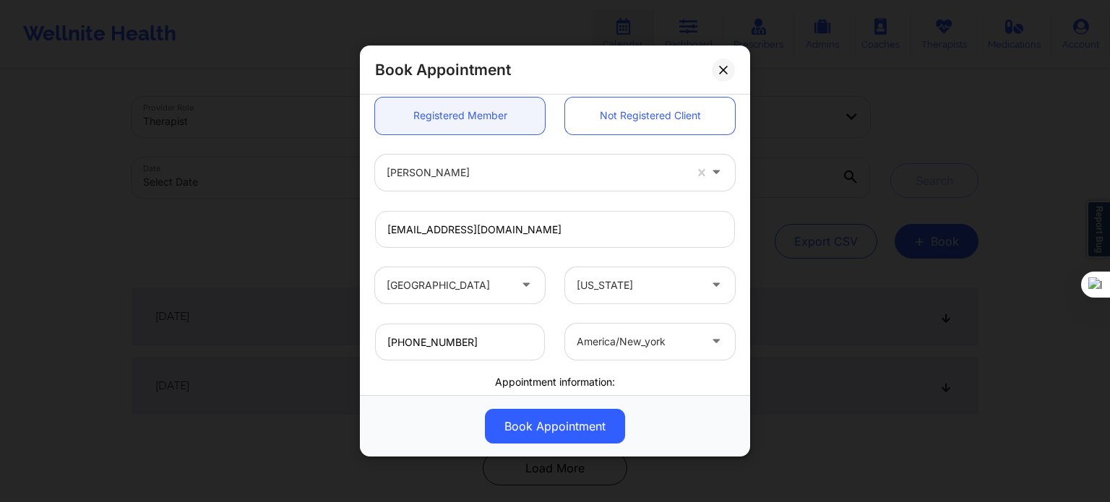
click at [724, 255] on div "candacegeorge87@gmail.com" at bounding box center [555, 229] width 380 height 56
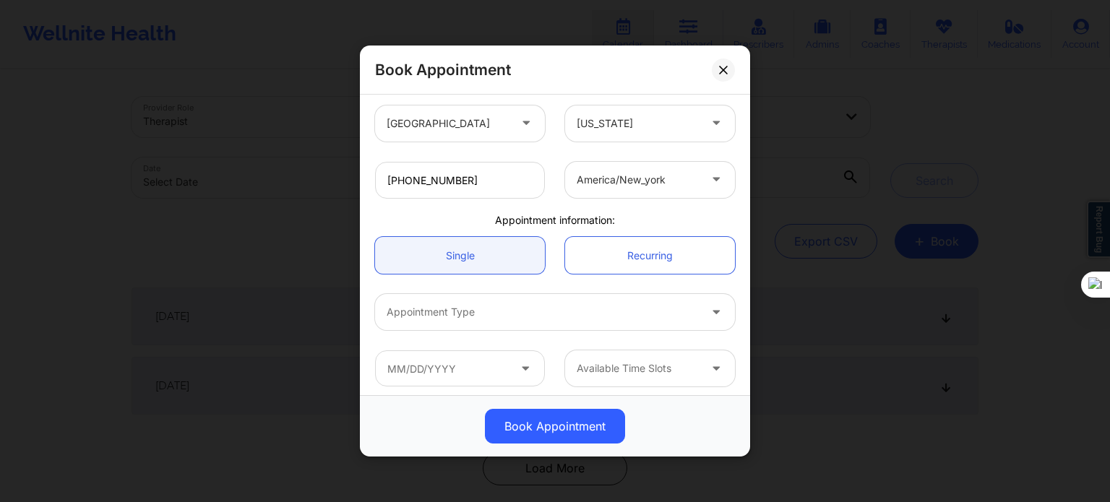
scroll to position [312, 0]
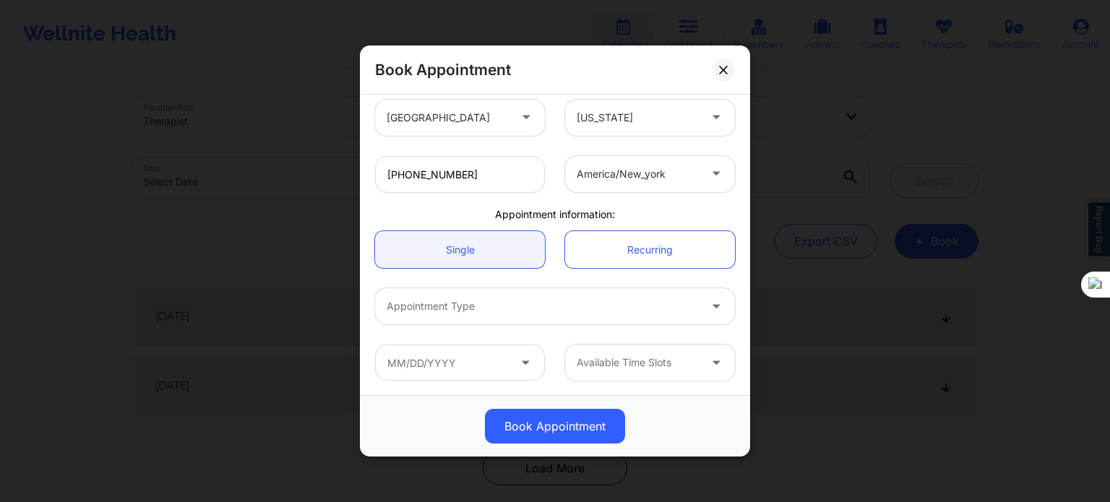
click at [573, 304] on div at bounding box center [543, 306] width 312 height 17
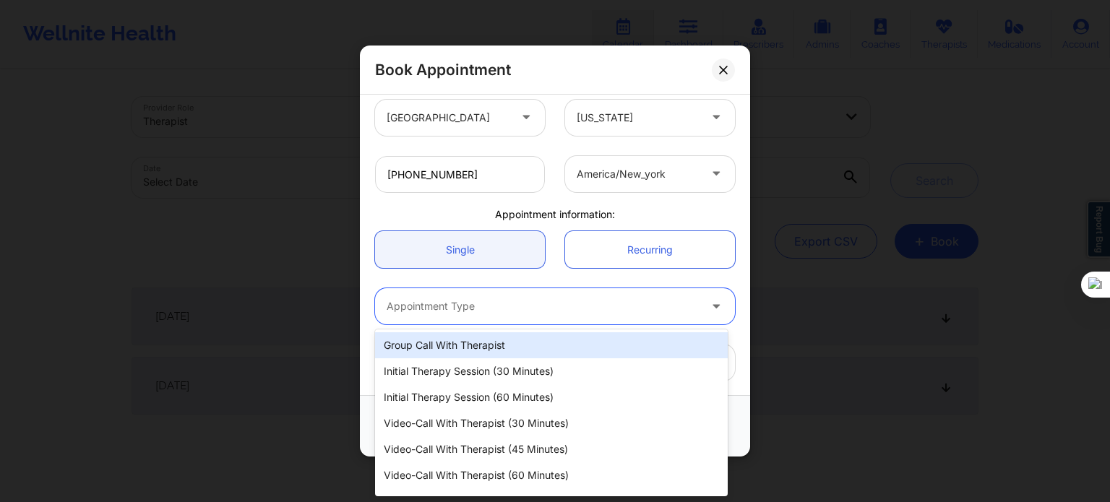
click at [480, 302] on div at bounding box center [543, 306] width 312 height 17
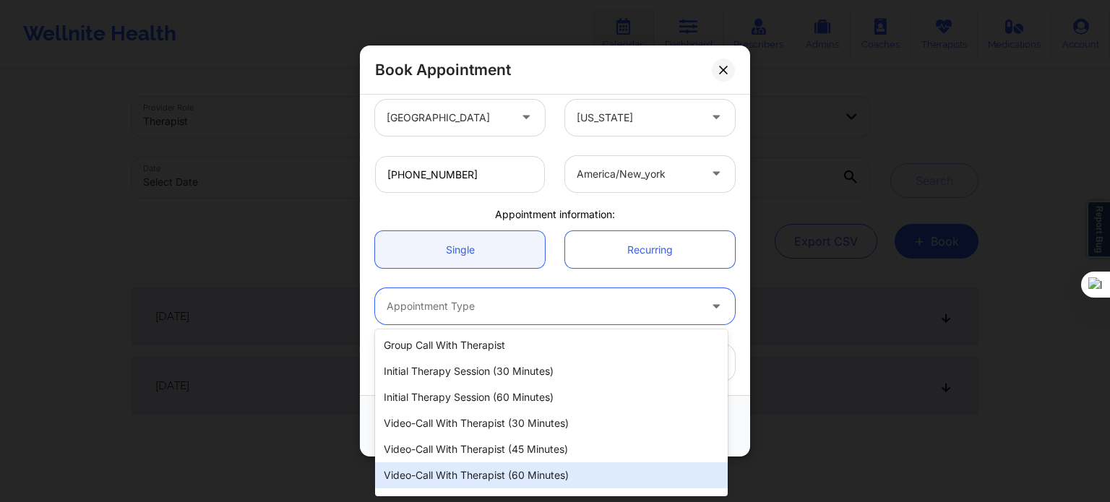
click at [489, 474] on div "Video-Call with Therapist (60 minutes)" at bounding box center [551, 476] width 353 height 26
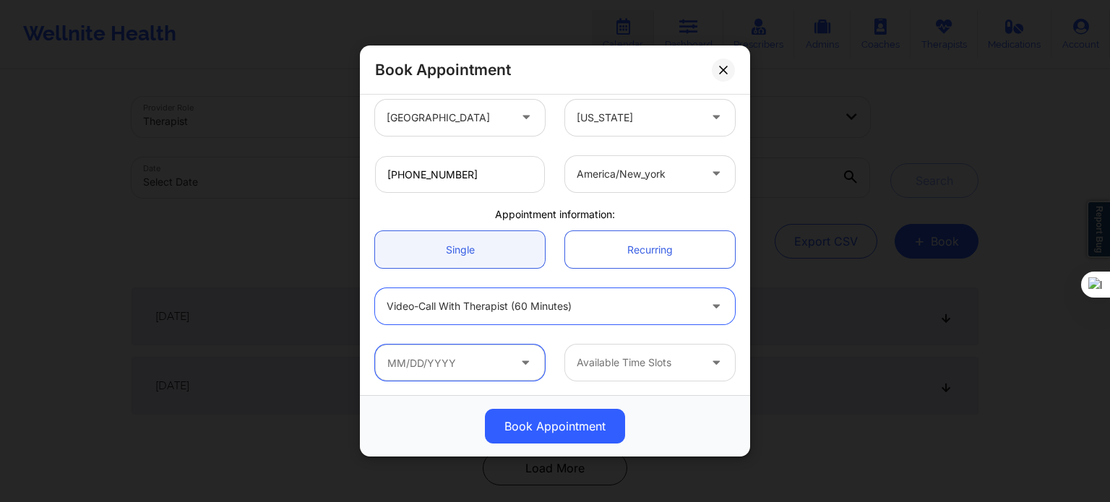
click at [488, 364] on input "text" at bounding box center [460, 363] width 170 height 36
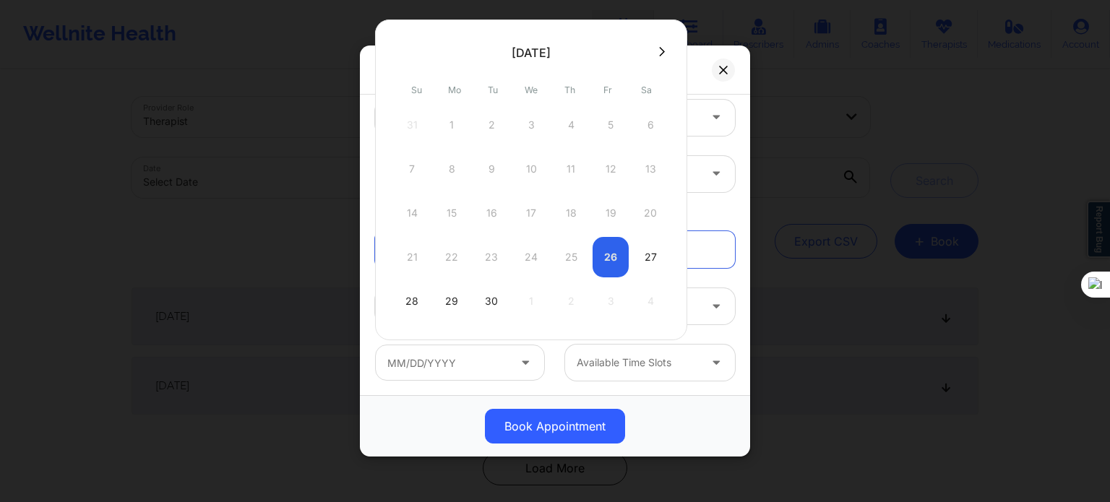
click at [610, 248] on div "21 22 23 24 25 26 27" at bounding box center [531, 257] width 275 height 40
click at [614, 260] on div "21 22 23 24 25 26 27" at bounding box center [531, 257] width 275 height 40
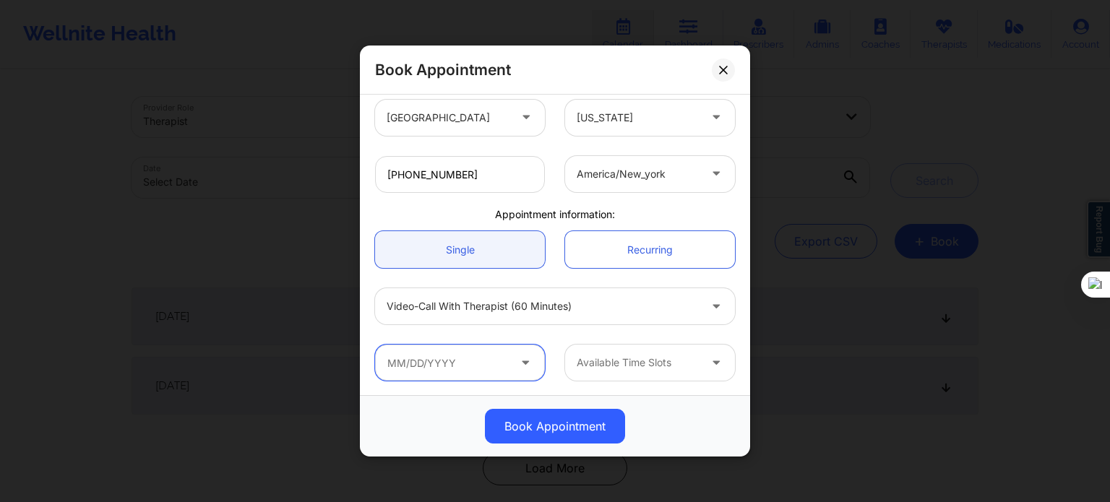
click at [506, 364] on input "text" at bounding box center [460, 363] width 170 height 36
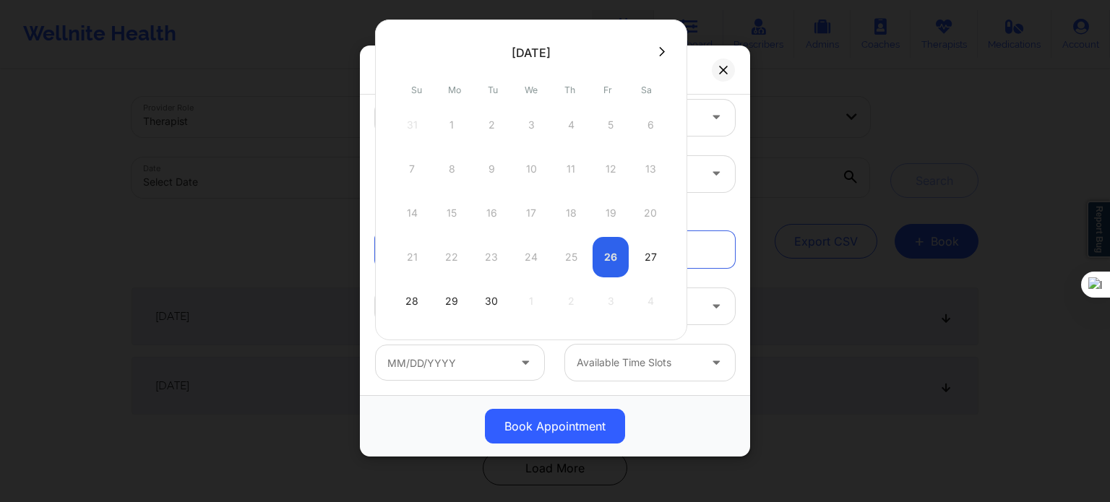
click at [605, 262] on div "21 22 23 24 25 26 27" at bounding box center [531, 257] width 275 height 40
click at [651, 254] on div "27" at bounding box center [651, 257] width 36 height 40
type input "09/27/2025"
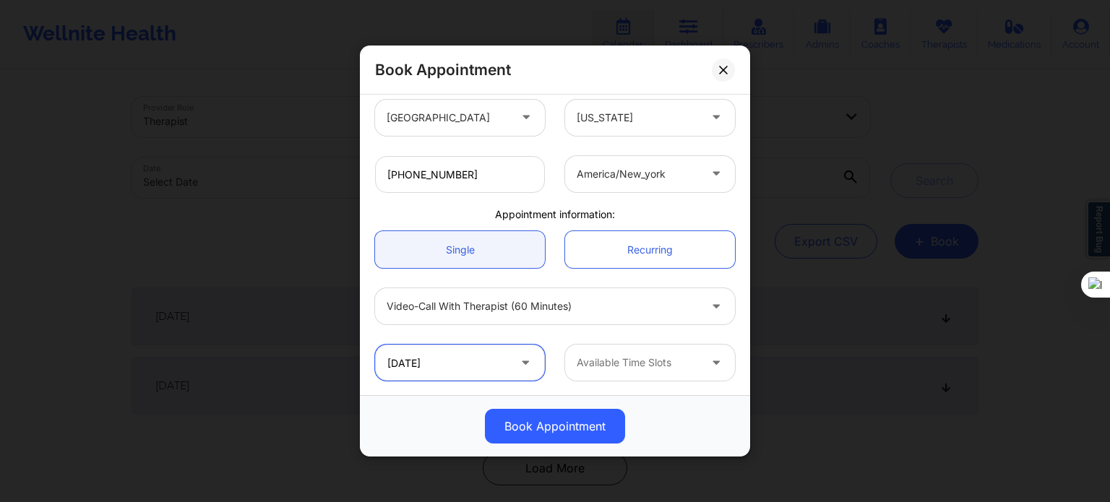
click at [471, 359] on input "09/27/2025" at bounding box center [460, 363] width 170 height 36
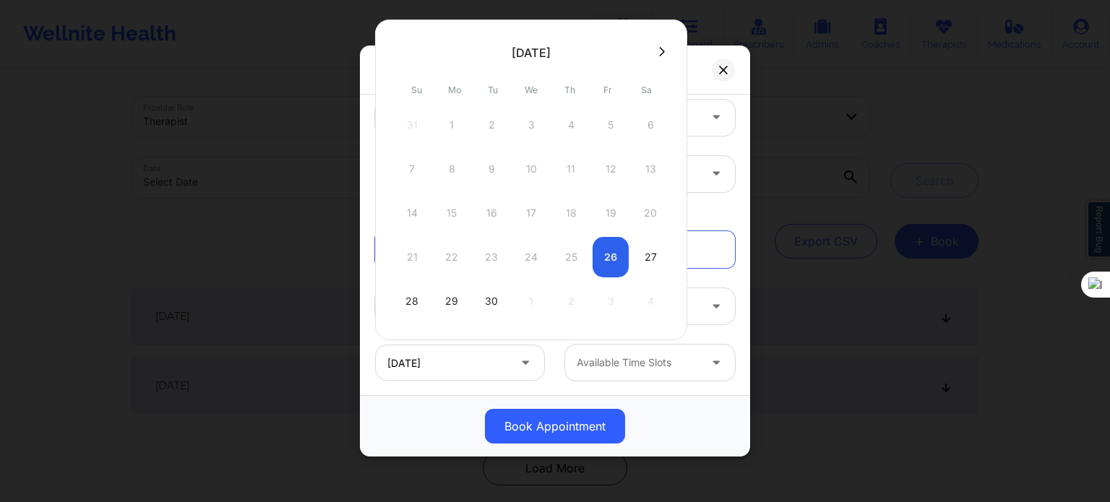
click at [471, 303] on div "28 29 30 1 2 3 4" at bounding box center [531, 301] width 275 height 40
click at [612, 258] on div "21 22 23 24 25 26 27" at bounding box center [531, 257] width 275 height 40
click at [654, 257] on div "27" at bounding box center [651, 257] width 36 height 40
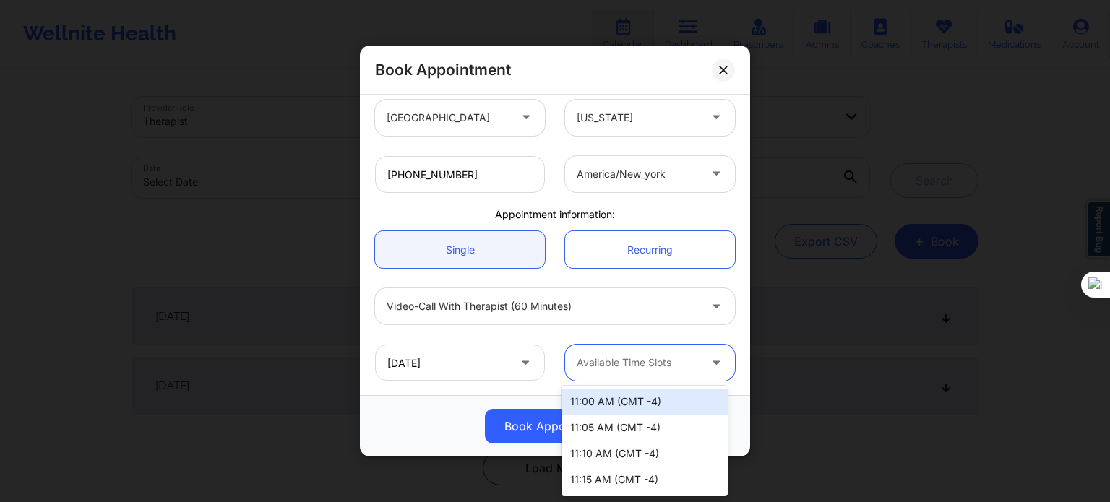
click at [636, 367] on div at bounding box center [638, 362] width 122 height 17
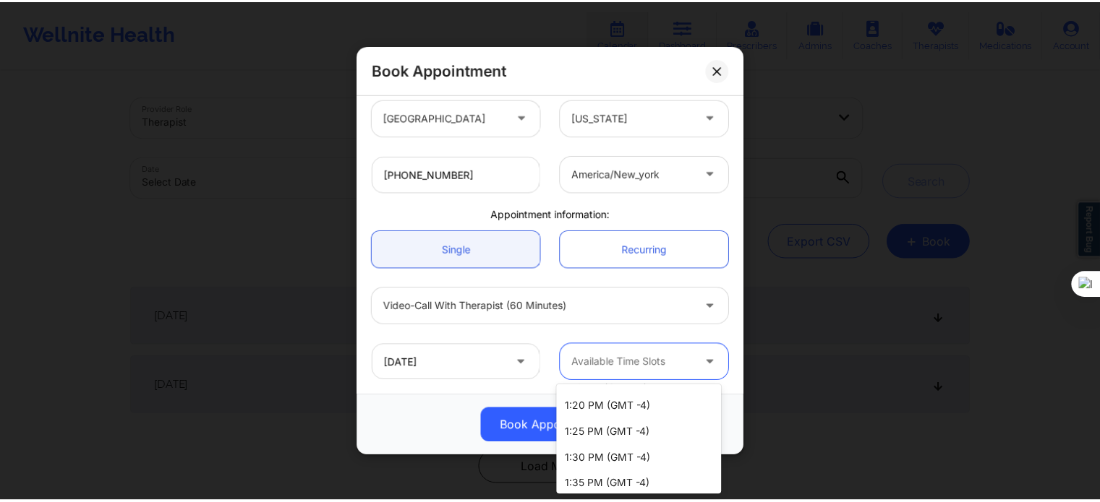
scroll to position [795, 0]
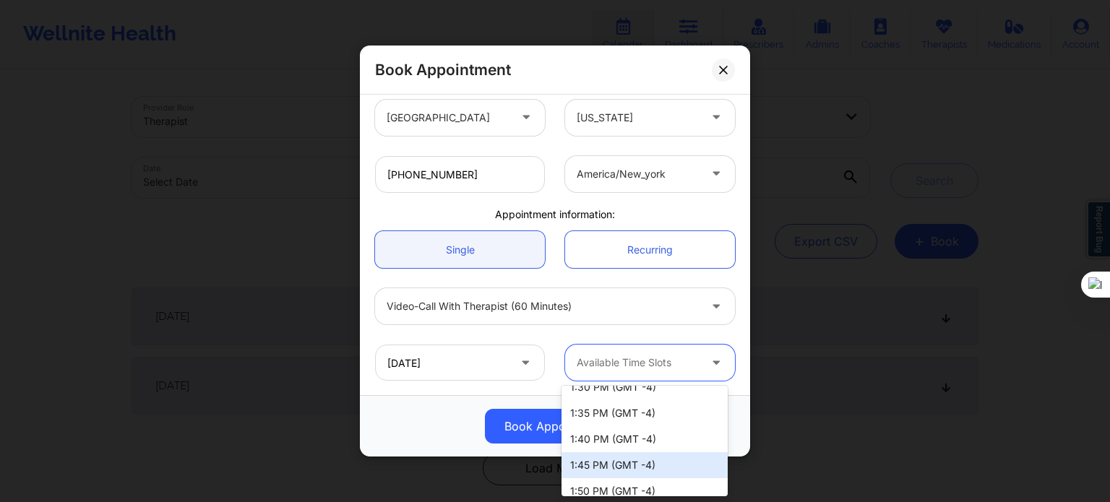
click at [429, 421] on div "Book Appointment" at bounding box center [555, 426] width 370 height 35
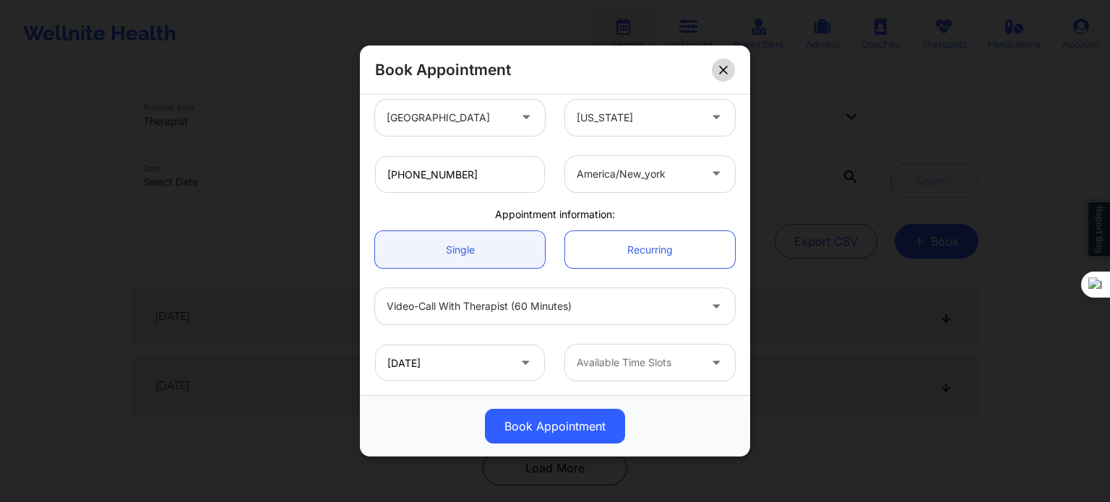
click at [727, 69] on icon at bounding box center [723, 70] width 9 height 9
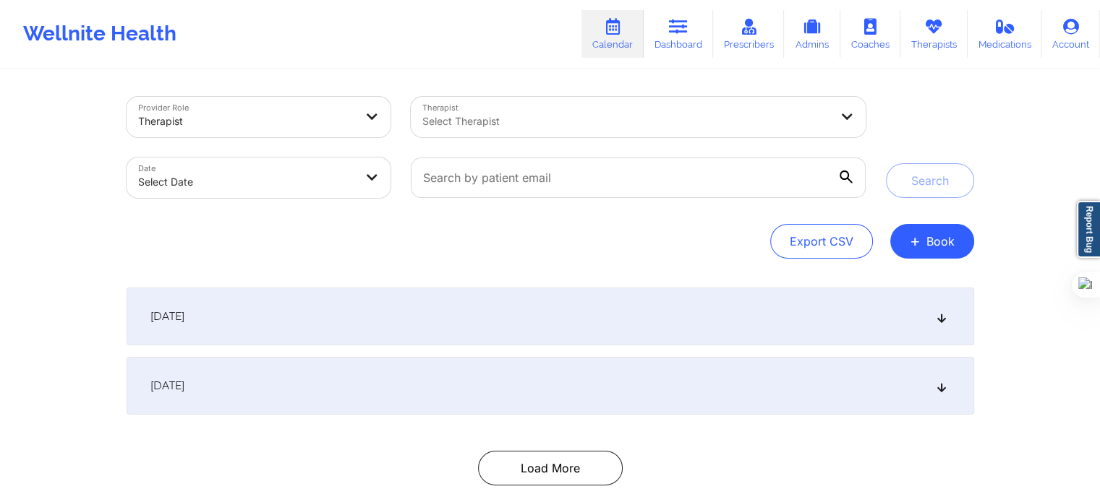
click at [609, 32] on icon at bounding box center [612, 27] width 19 height 16
click at [651, 127] on div at bounding box center [625, 121] width 407 height 17
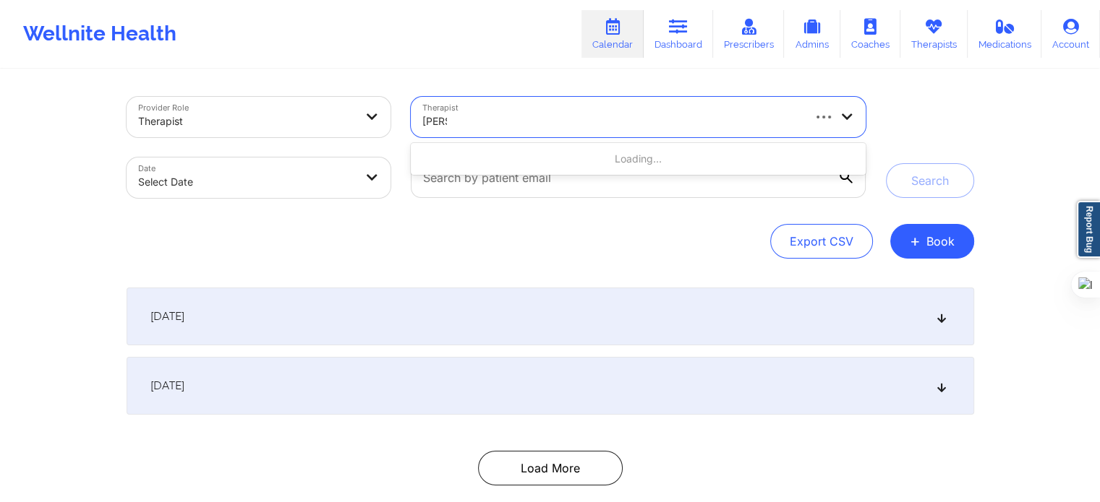
type input "nicol"
type input "nicole t"
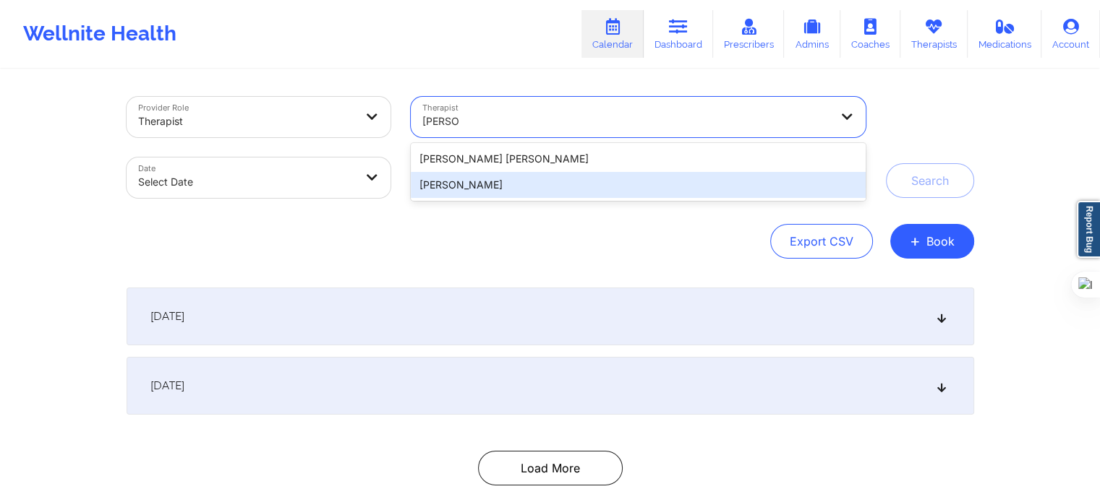
click at [544, 179] on div "Nicole Thweatt" at bounding box center [638, 185] width 454 height 26
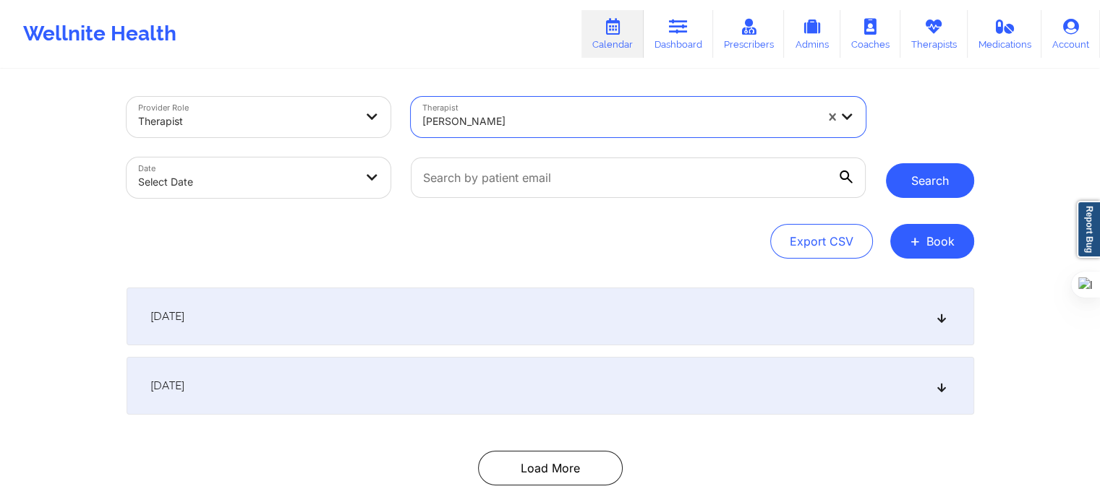
click at [946, 170] on button "Search" at bounding box center [930, 180] width 88 height 35
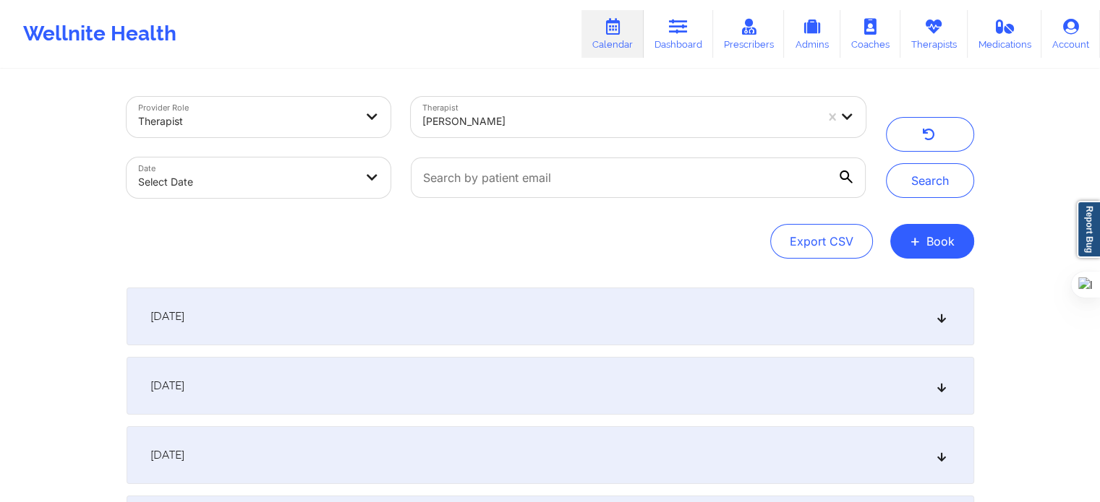
scroll to position [72, 0]
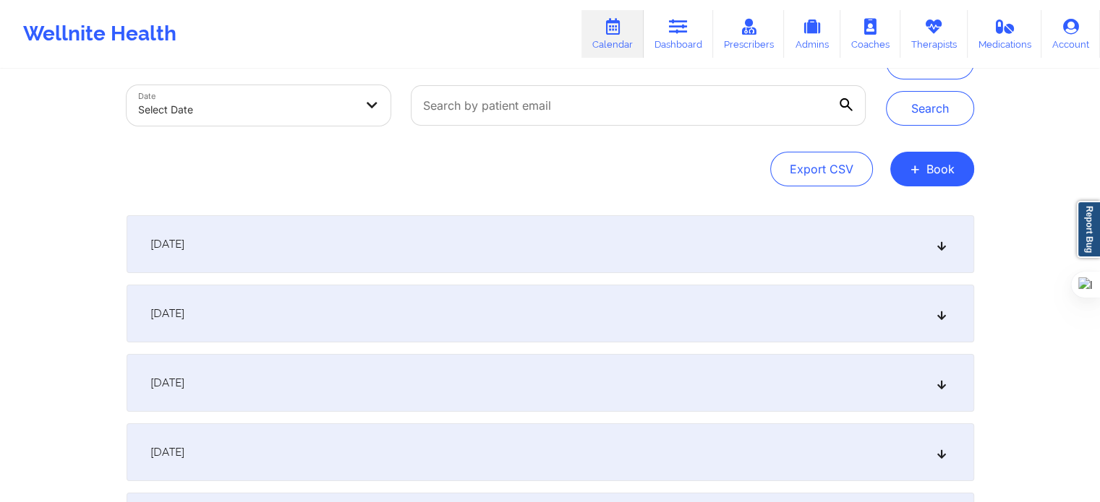
click at [352, 228] on div "September 26, 2025" at bounding box center [550, 244] width 847 height 58
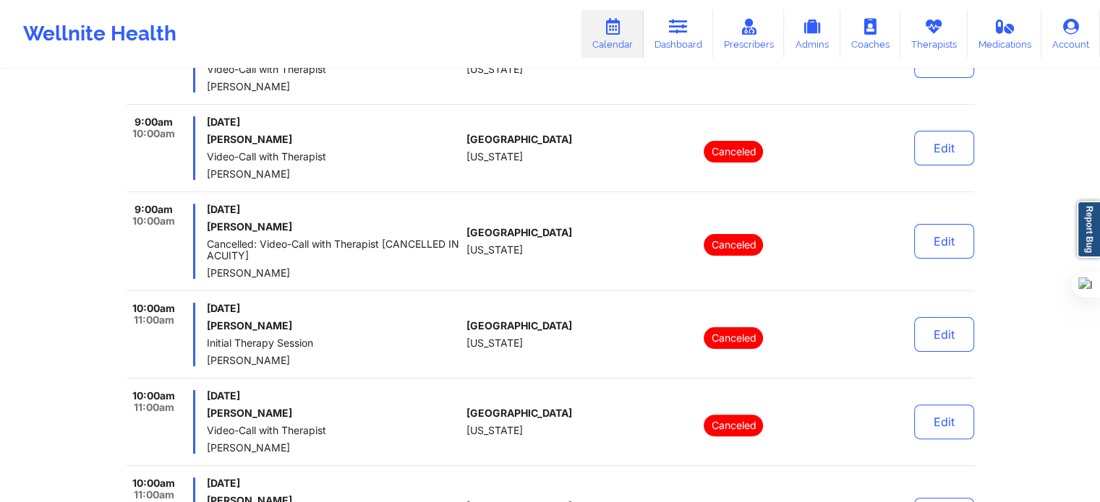
scroll to position [217, 0]
